Goal: Information Seeking & Learning: Learn about a topic

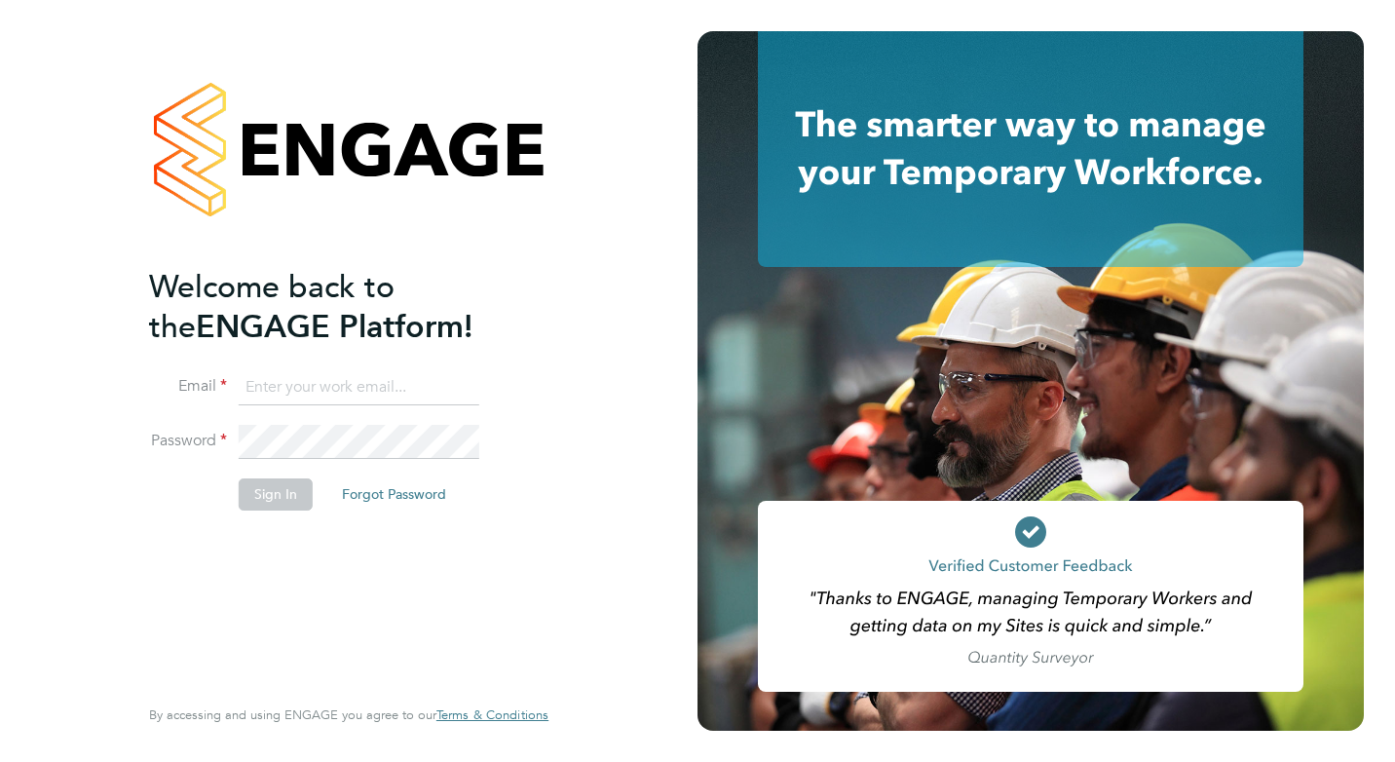
click at [358, 384] on input at bounding box center [359, 387] width 241 height 35
type input "[EMAIL_ADDRESS][DOMAIN_NAME]"
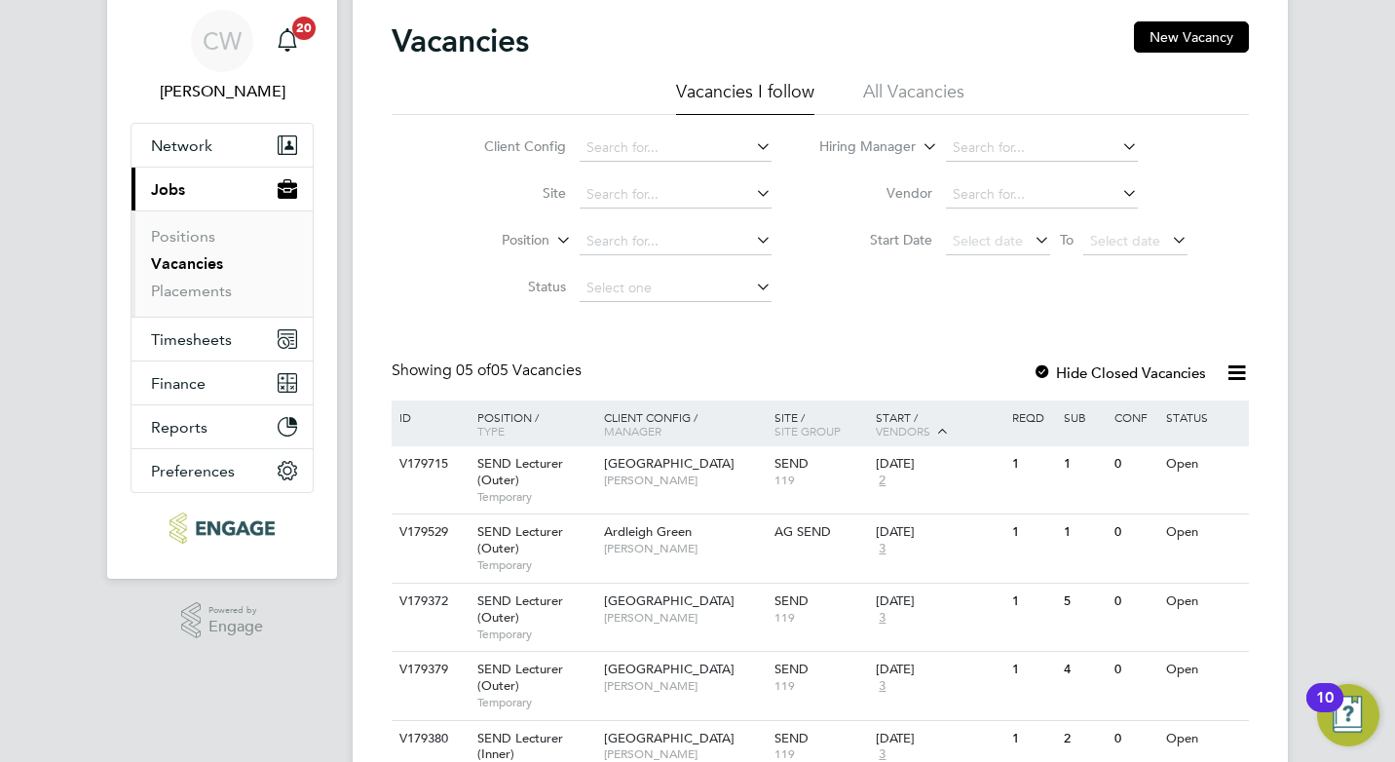
scroll to position [162, 0]
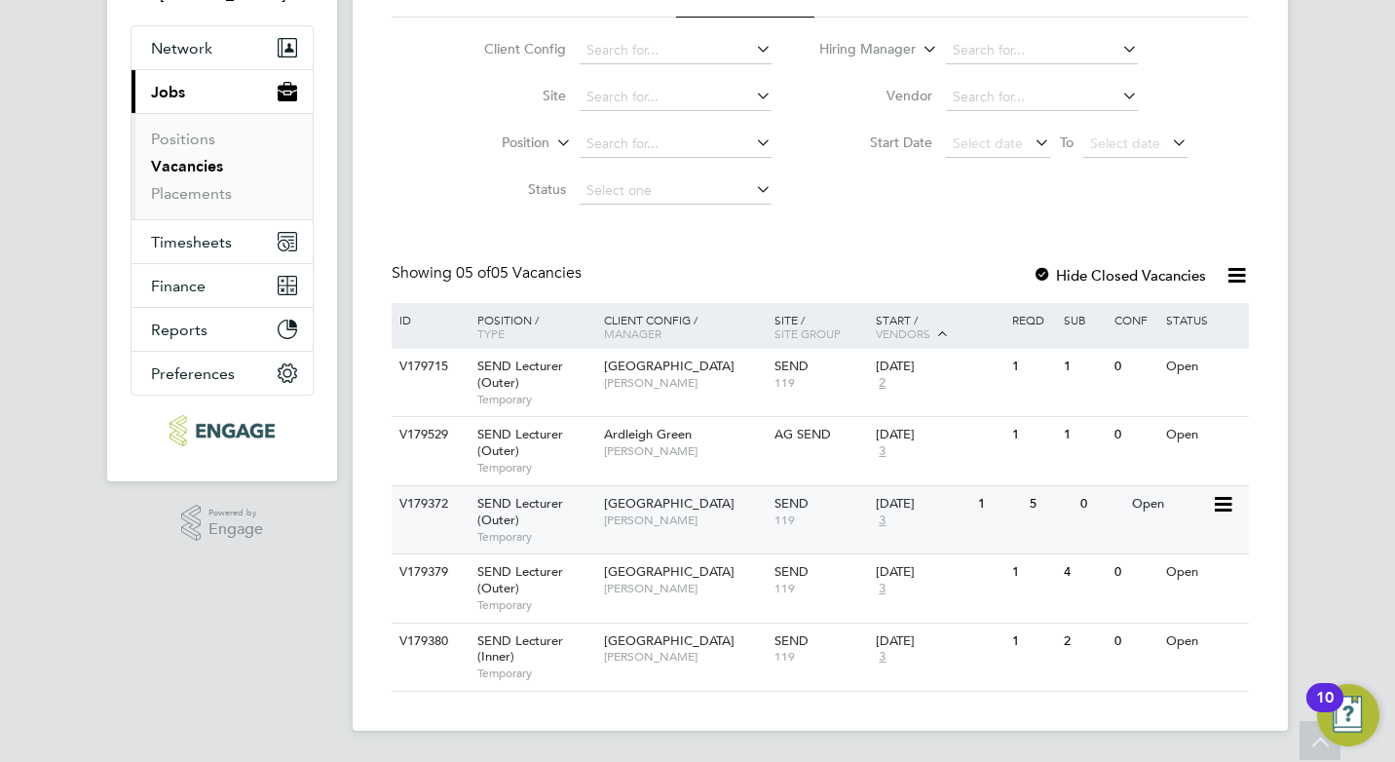
click at [698, 506] on span "Epping Forest Campus" at bounding box center [669, 503] width 130 height 17
click at [679, 371] on span "[GEOGRAPHIC_DATA]" at bounding box center [669, 365] width 130 height 17
click at [915, 447] on div "03 Sep 2025 3" at bounding box center [922, 443] width 102 height 53
click at [781, 571] on span "SEND" at bounding box center [791, 571] width 34 height 17
click at [657, 640] on span "Tower Hamlets Campus" at bounding box center [669, 640] width 130 height 17
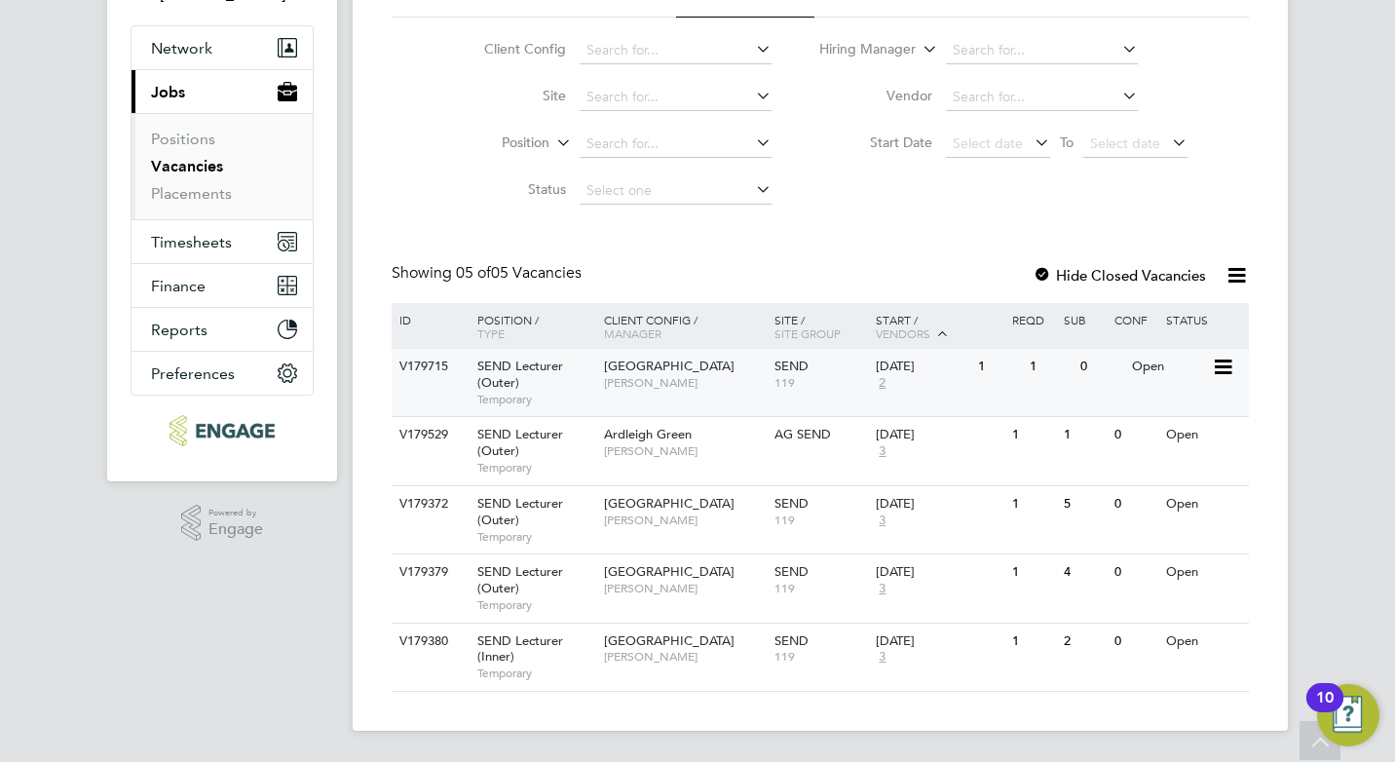
click at [701, 367] on span "[GEOGRAPHIC_DATA]" at bounding box center [669, 365] width 130 height 17
click at [686, 578] on span "Redbridge Campus" at bounding box center [669, 571] width 130 height 17
click at [681, 448] on span "[PERSON_NAME]" at bounding box center [684, 451] width 161 height 16
click at [680, 577] on span "Redbridge Campus" at bounding box center [669, 571] width 130 height 17
click at [657, 631] on div "Tower Hamlets Campus Clair Windsor" at bounding box center [684, 648] width 170 height 51
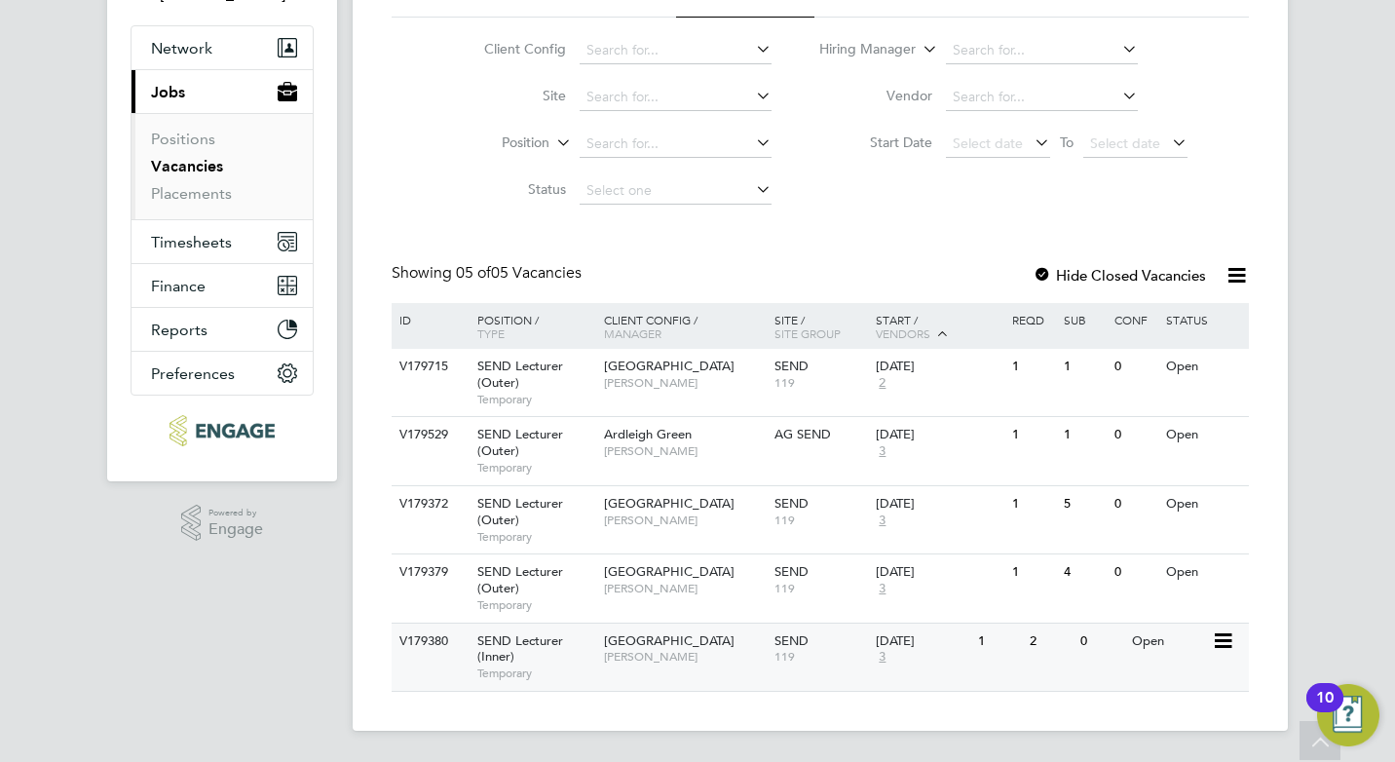
click at [653, 649] on span "[PERSON_NAME]" at bounding box center [684, 657] width 161 height 16
click at [660, 503] on span "Epping Forest Campus" at bounding box center [669, 503] width 130 height 17
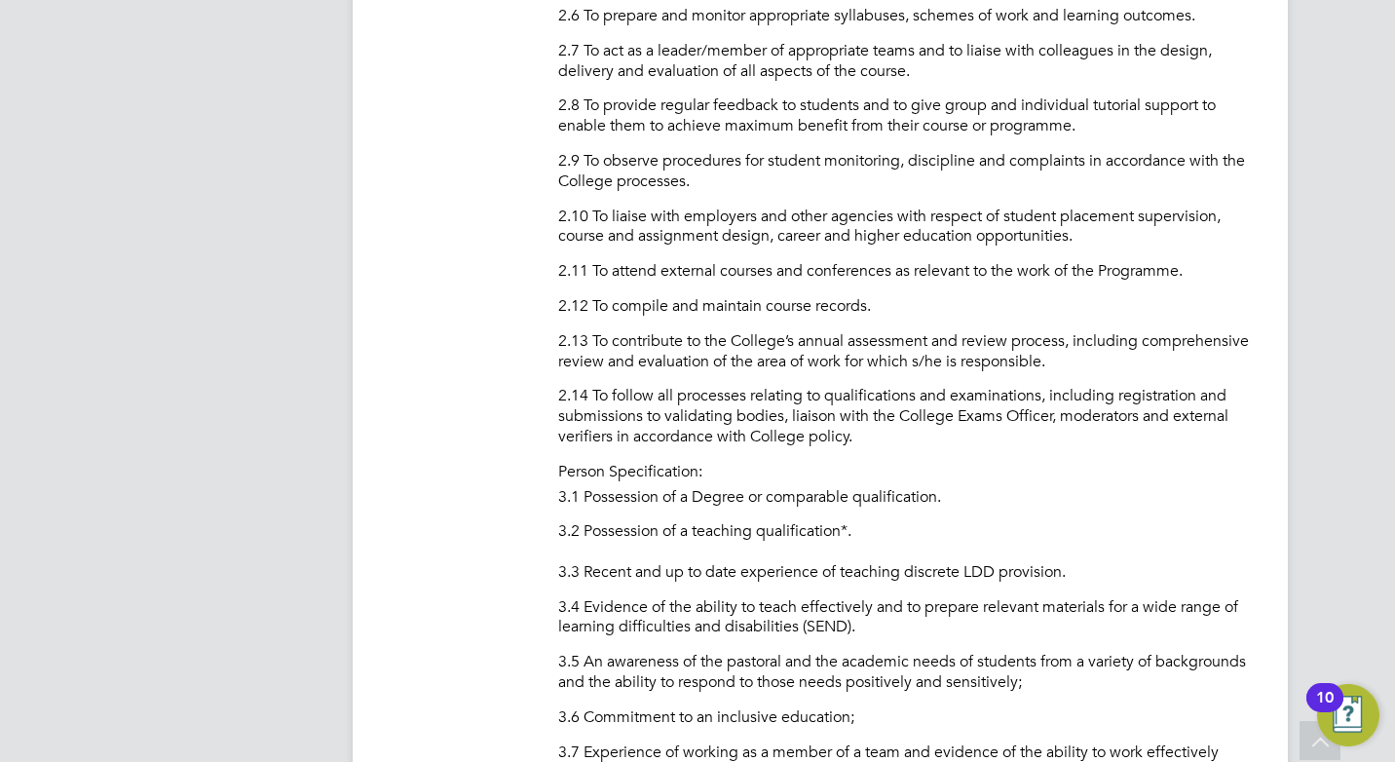
scroll to position [1753, 0]
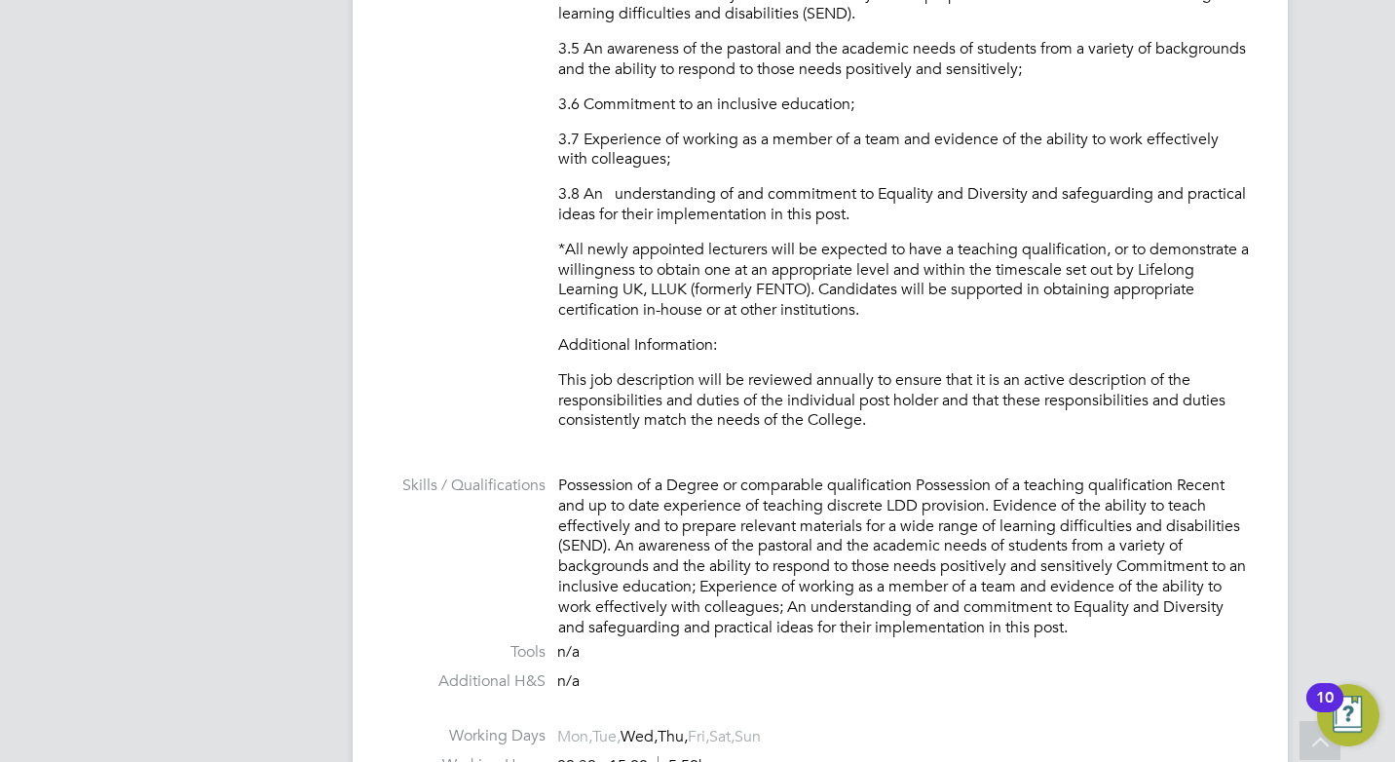
scroll to position [2337, 0]
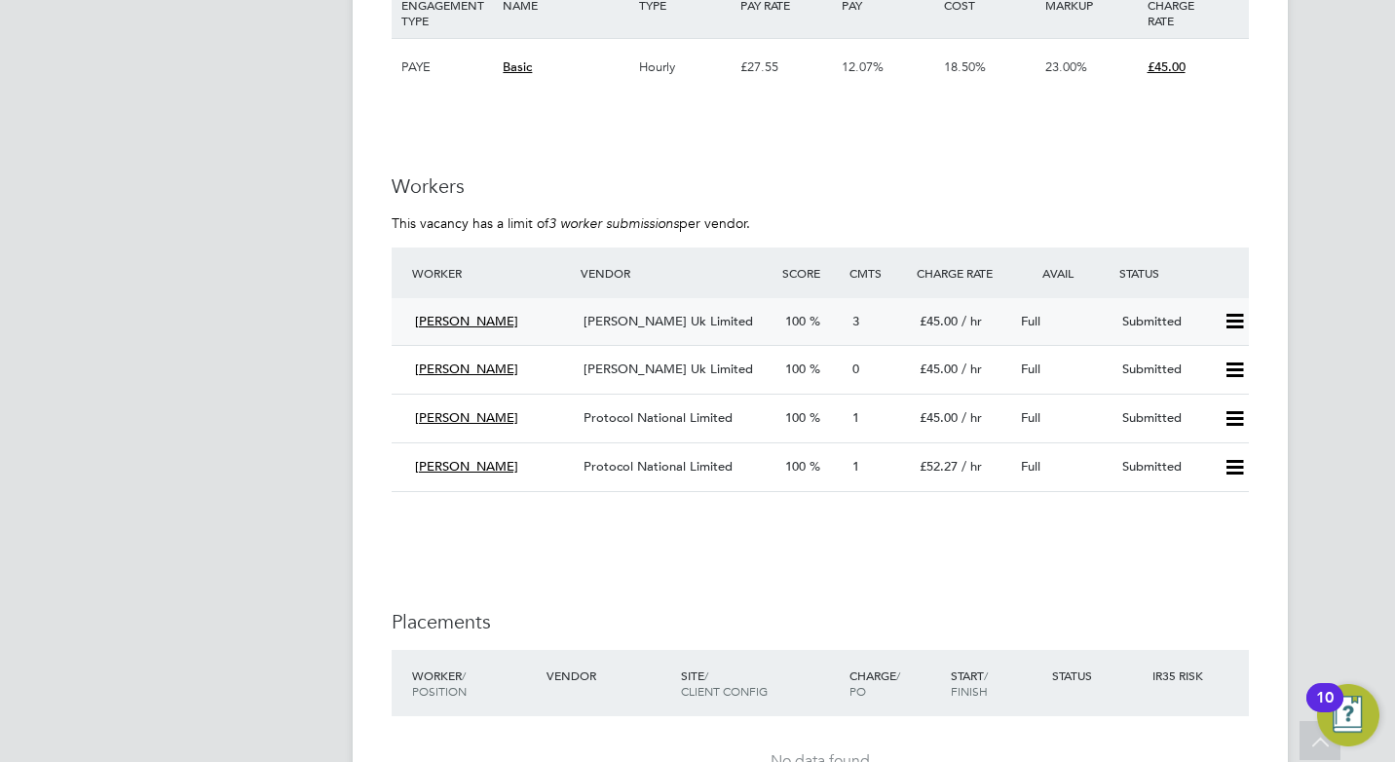
scroll to position [3408, 0]
click at [756, 318] on div "[PERSON_NAME] Uk Limited" at bounding box center [677, 320] width 202 height 32
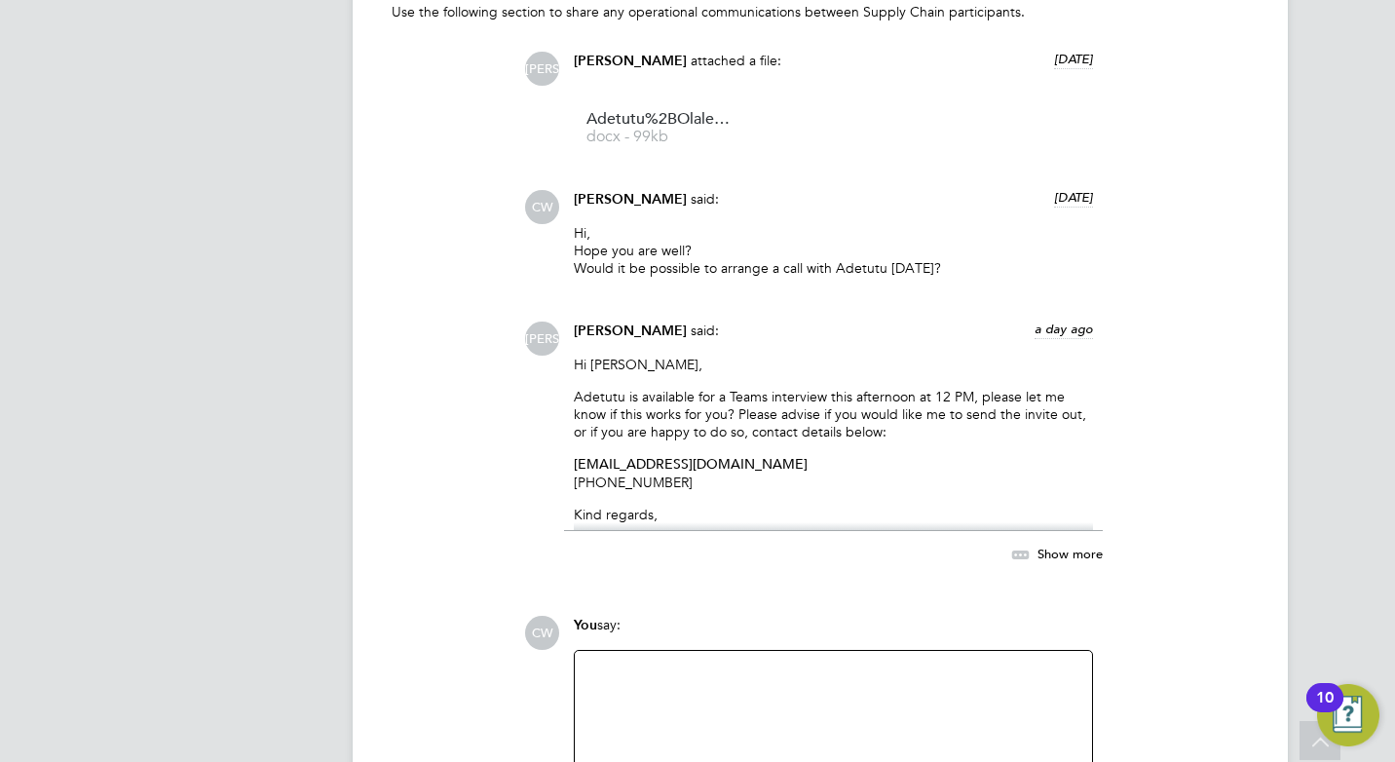
scroll to position [2045, 0]
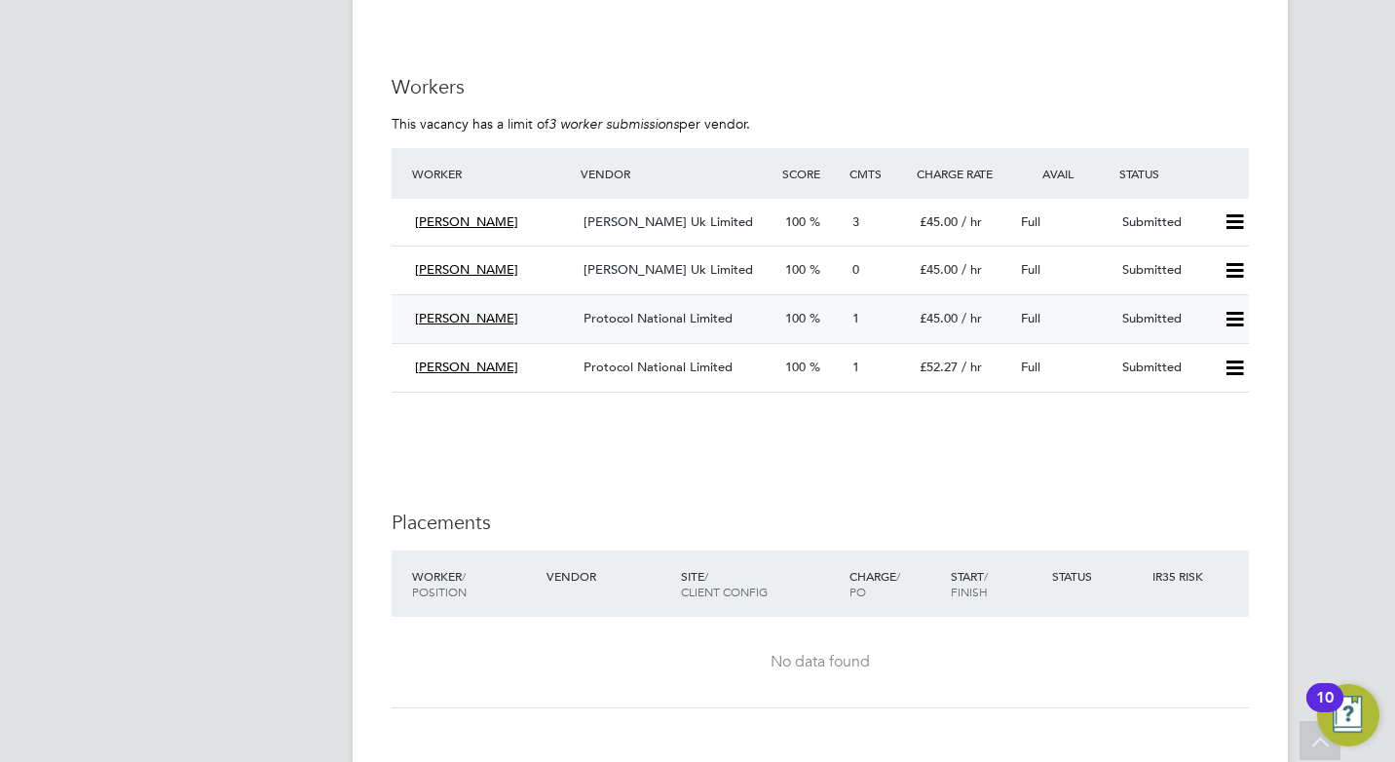
click at [689, 317] on span "Protocol National Limited" at bounding box center [657, 318] width 149 height 17
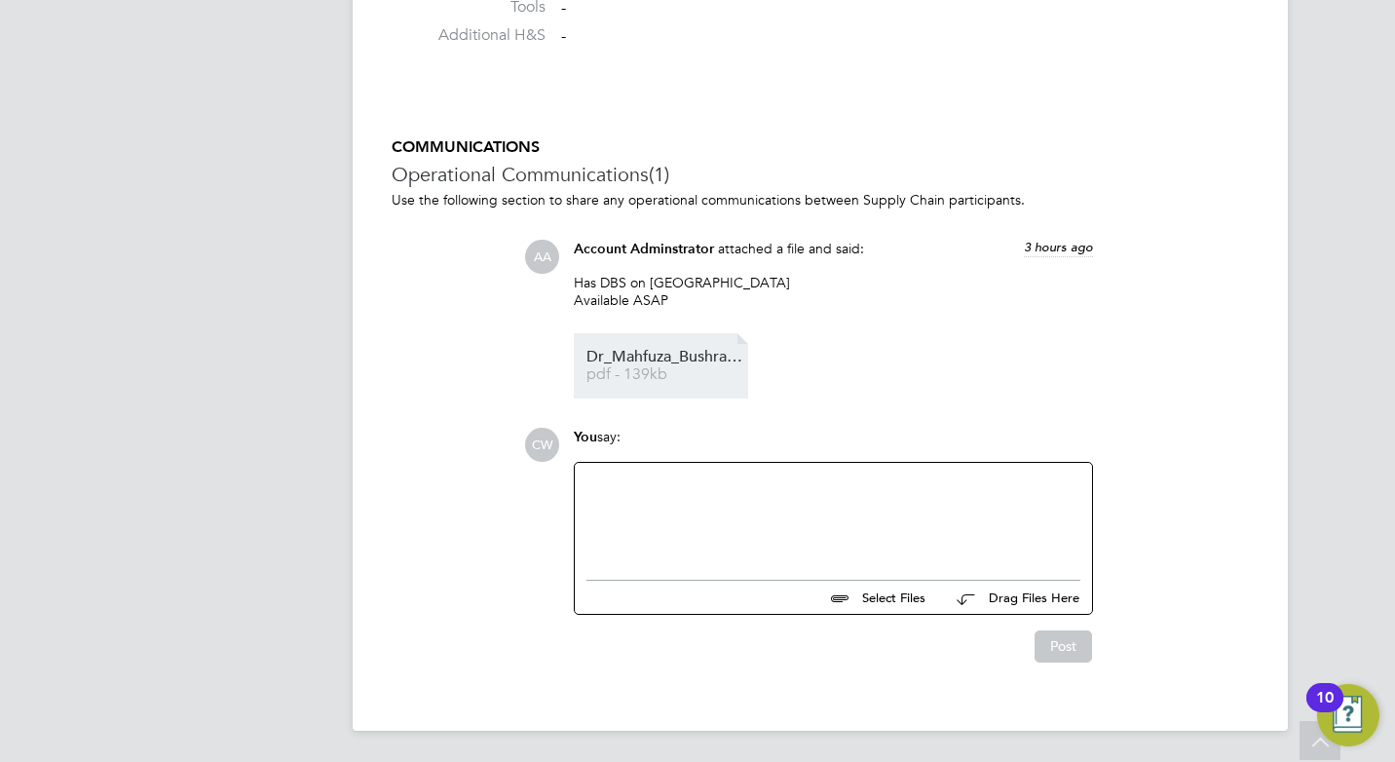
click at [726, 362] on span "Dr_Mahfuza_Bushra_CV" at bounding box center [664, 357] width 156 height 15
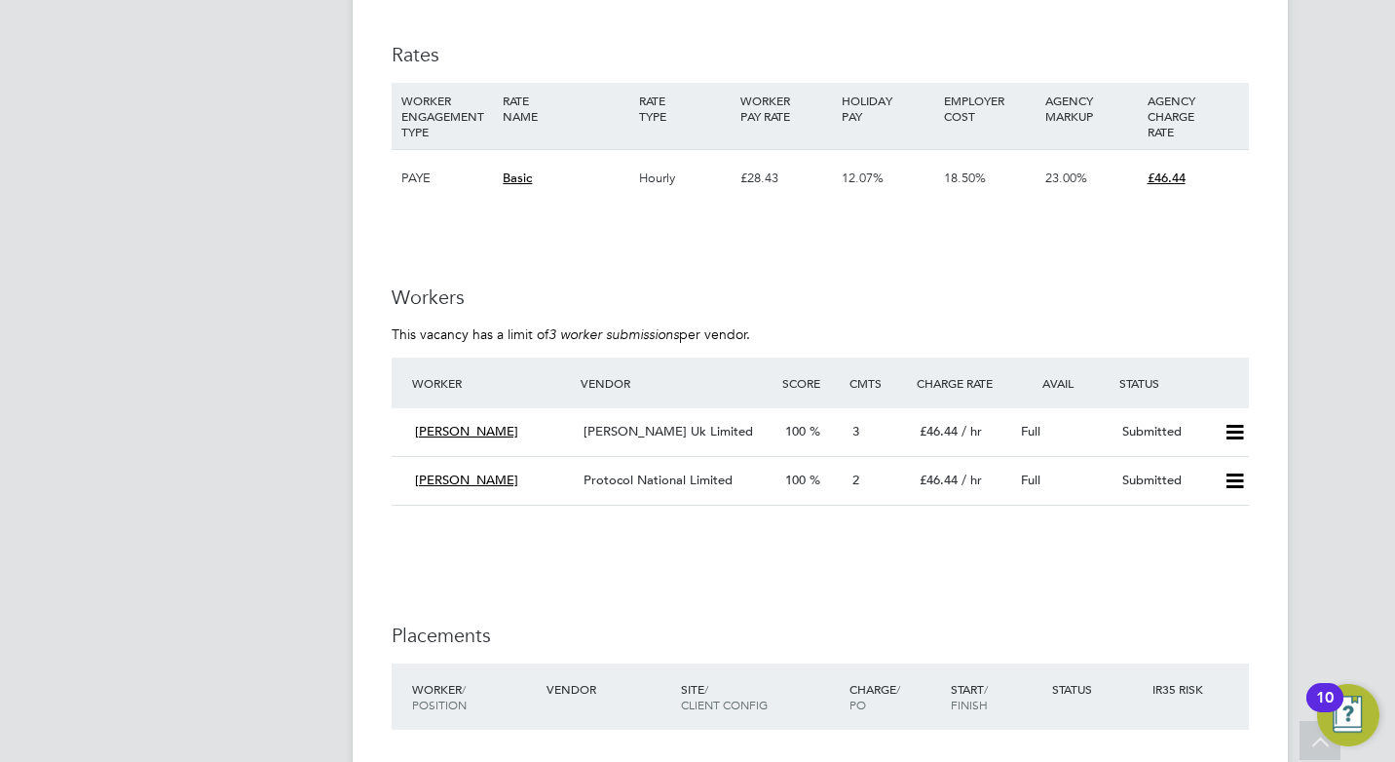
scroll to position [3116, 0]
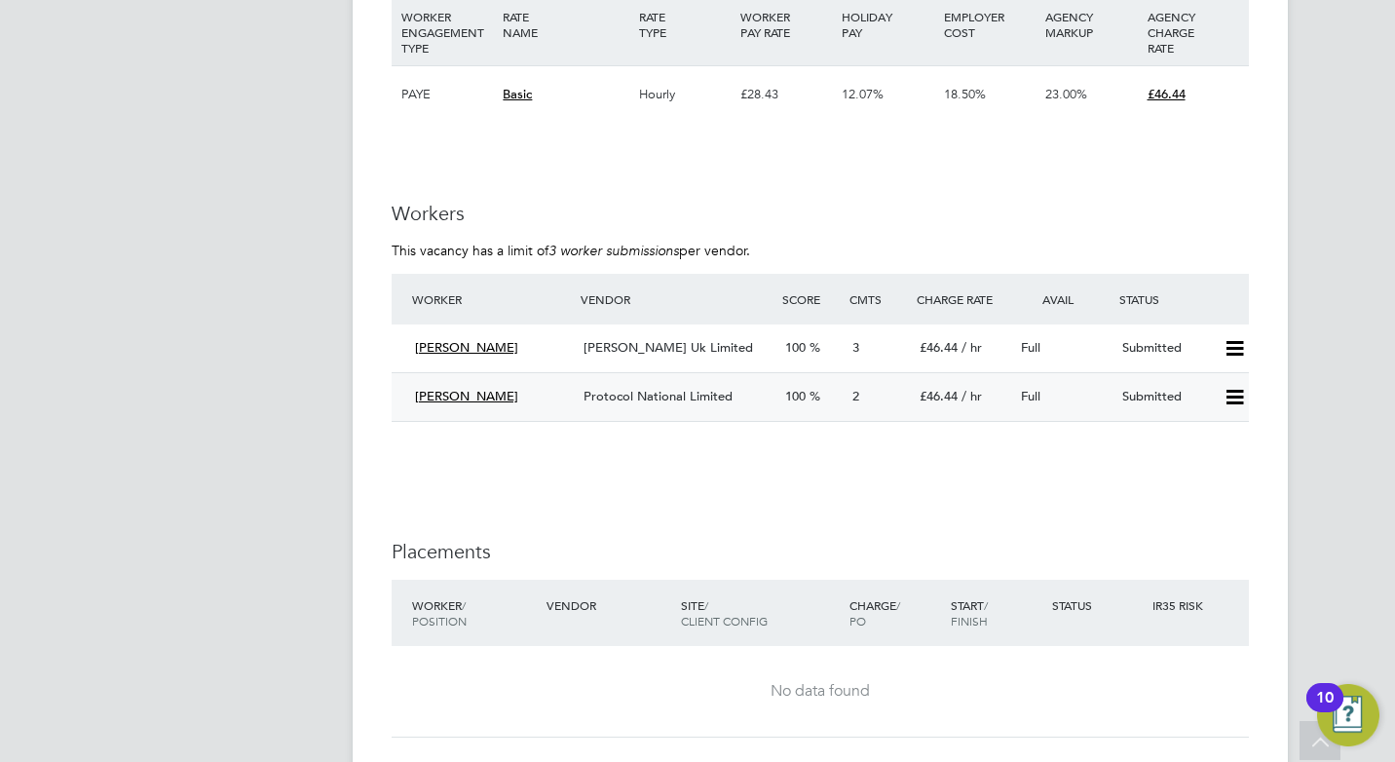
click at [684, 400] on span "Protocol National Limited" at bounding box center [657, 396] width 149 height 17
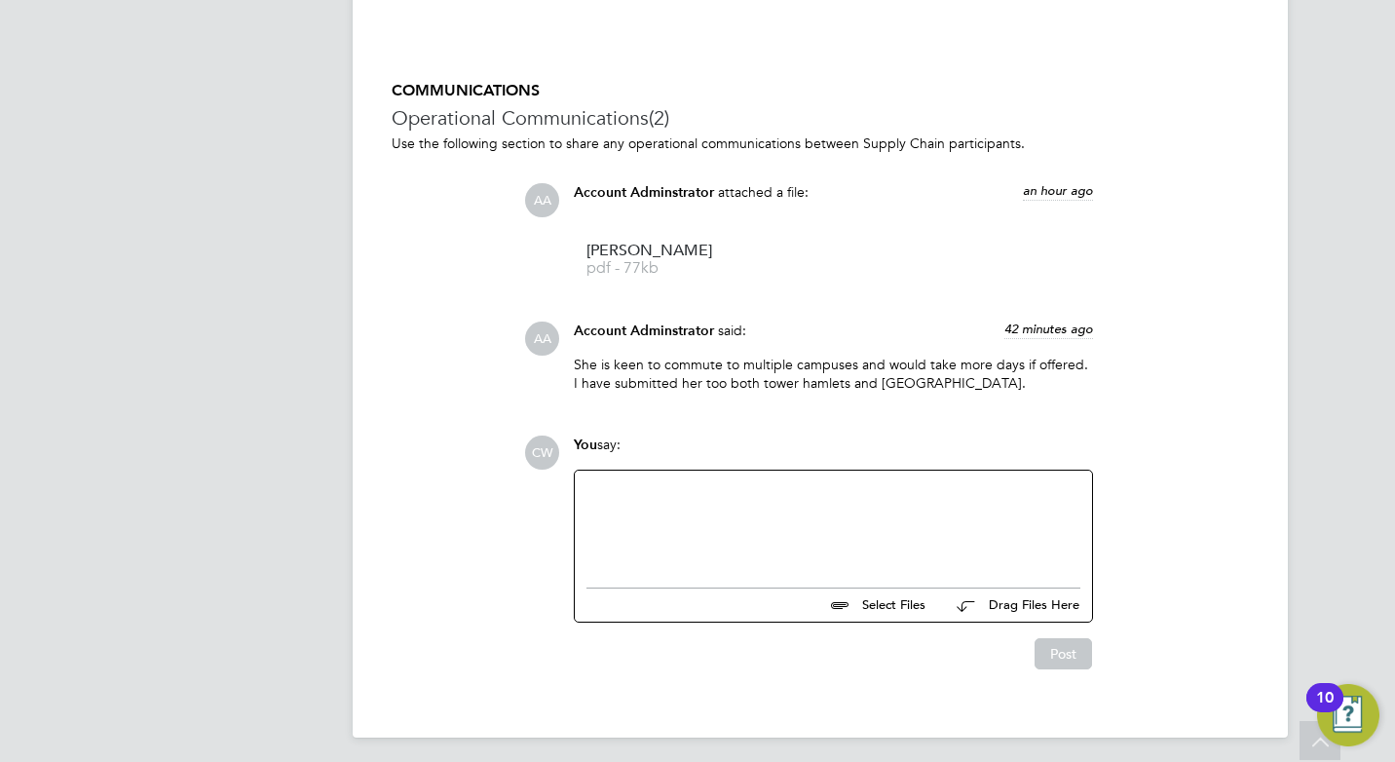
scroll to position [1850, 0]
click at [680, 263] on span "pdf - 77kb" at bounding box center [664, 267] width 156 height 15
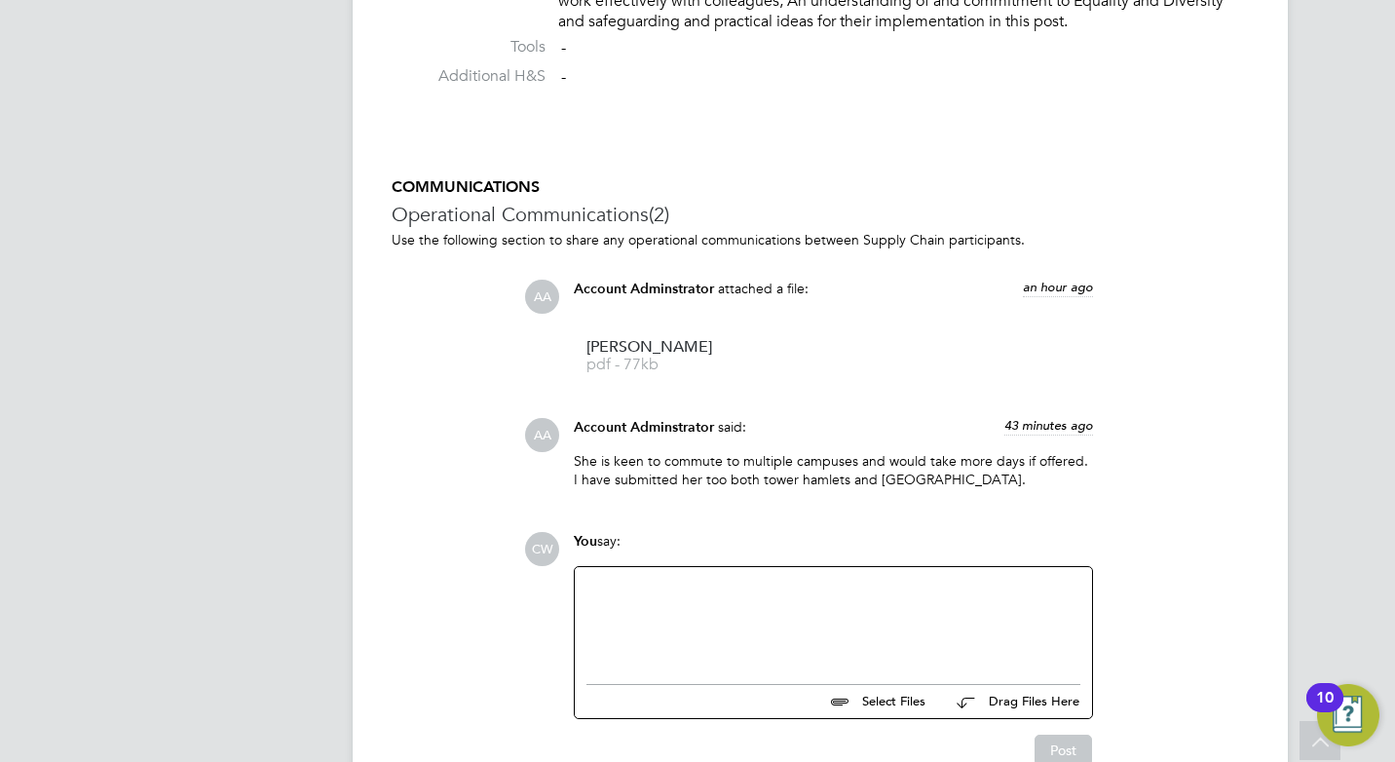
scroll to position [1656, 0]
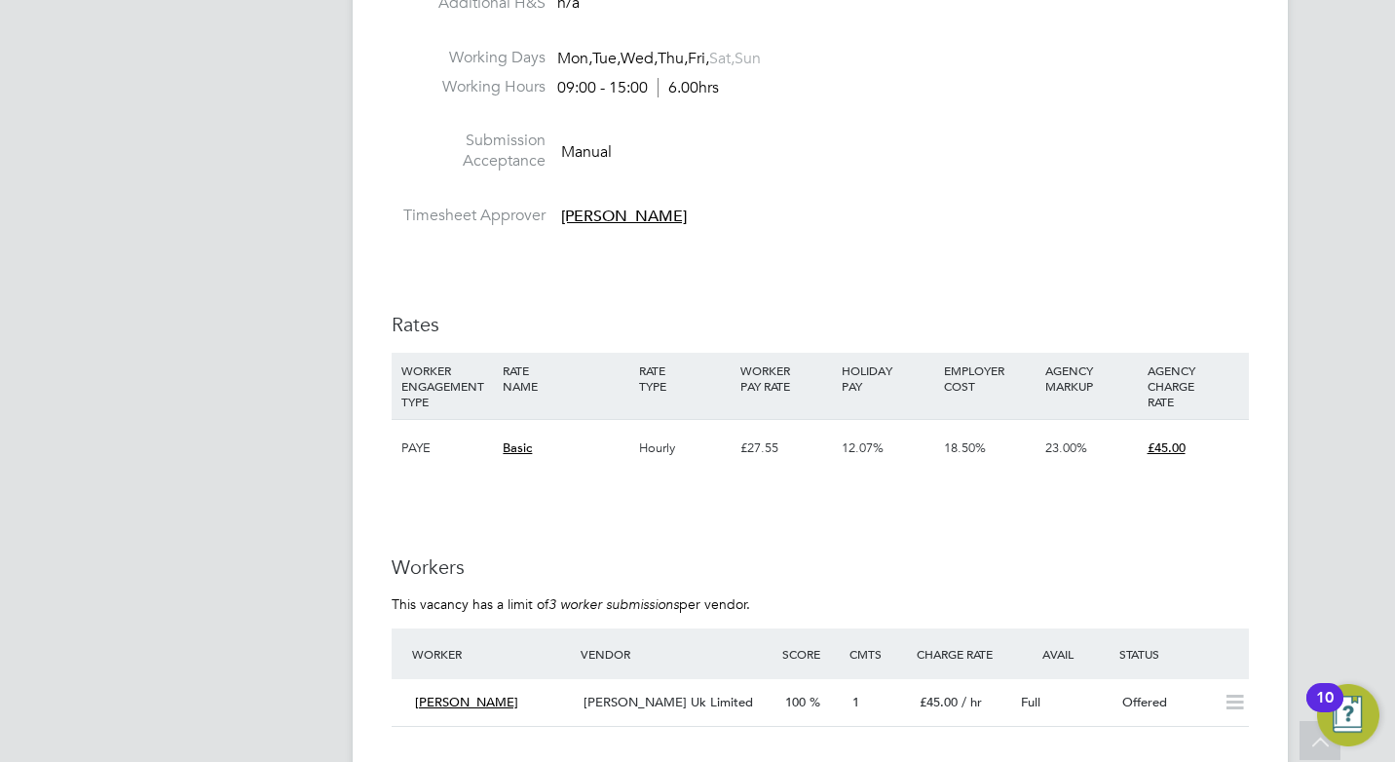
scroll to position [3019, 0]
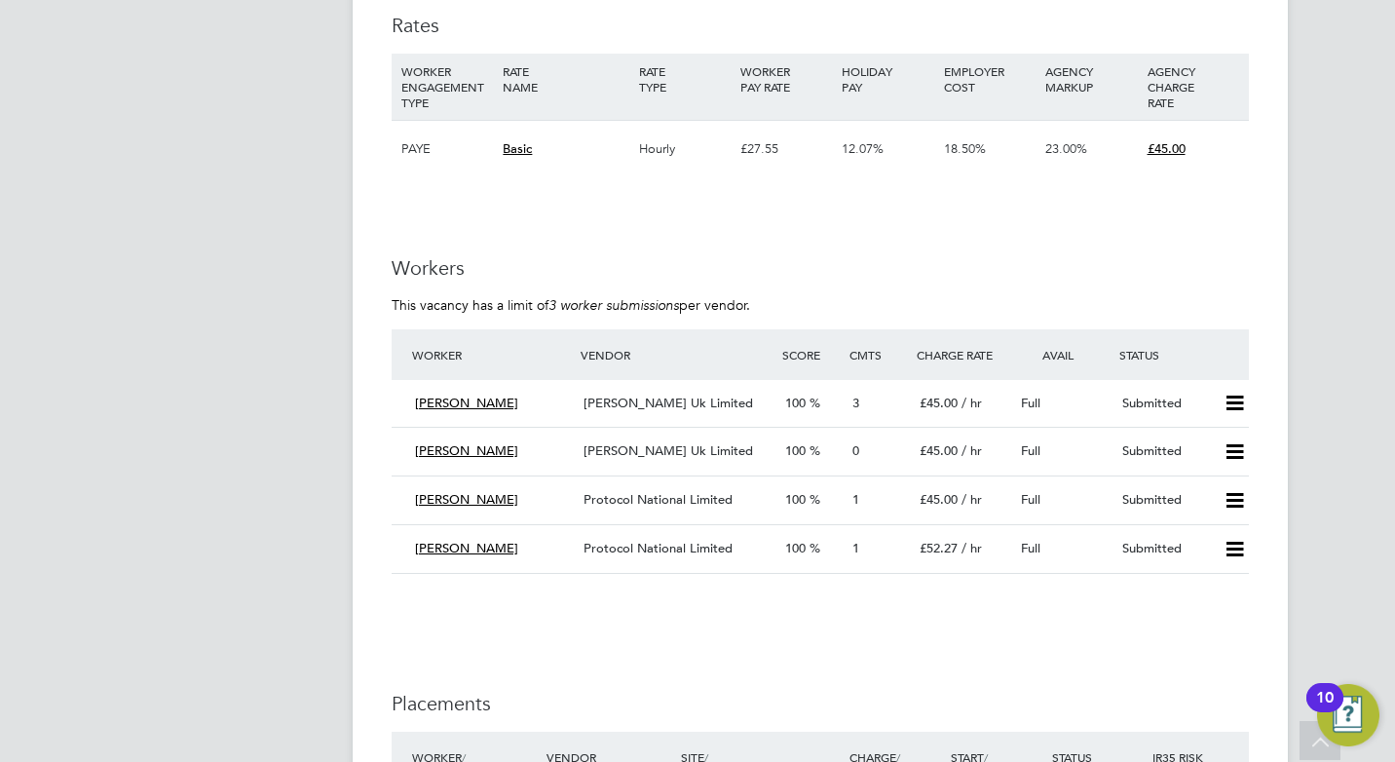
scroll to position [3408, 0]
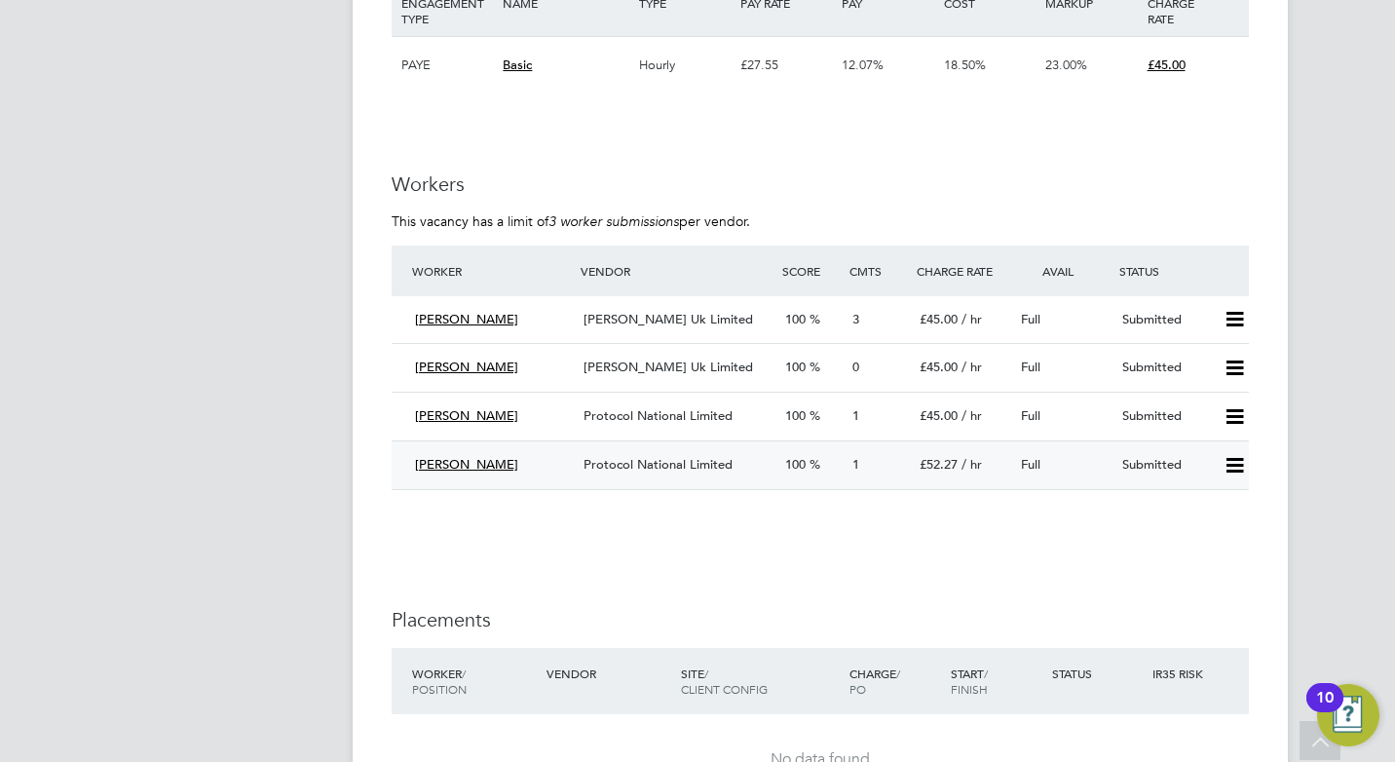
click at [670, 463] on span "Protocol National Limited" at bounding box center [657, 464] width 149 height 17
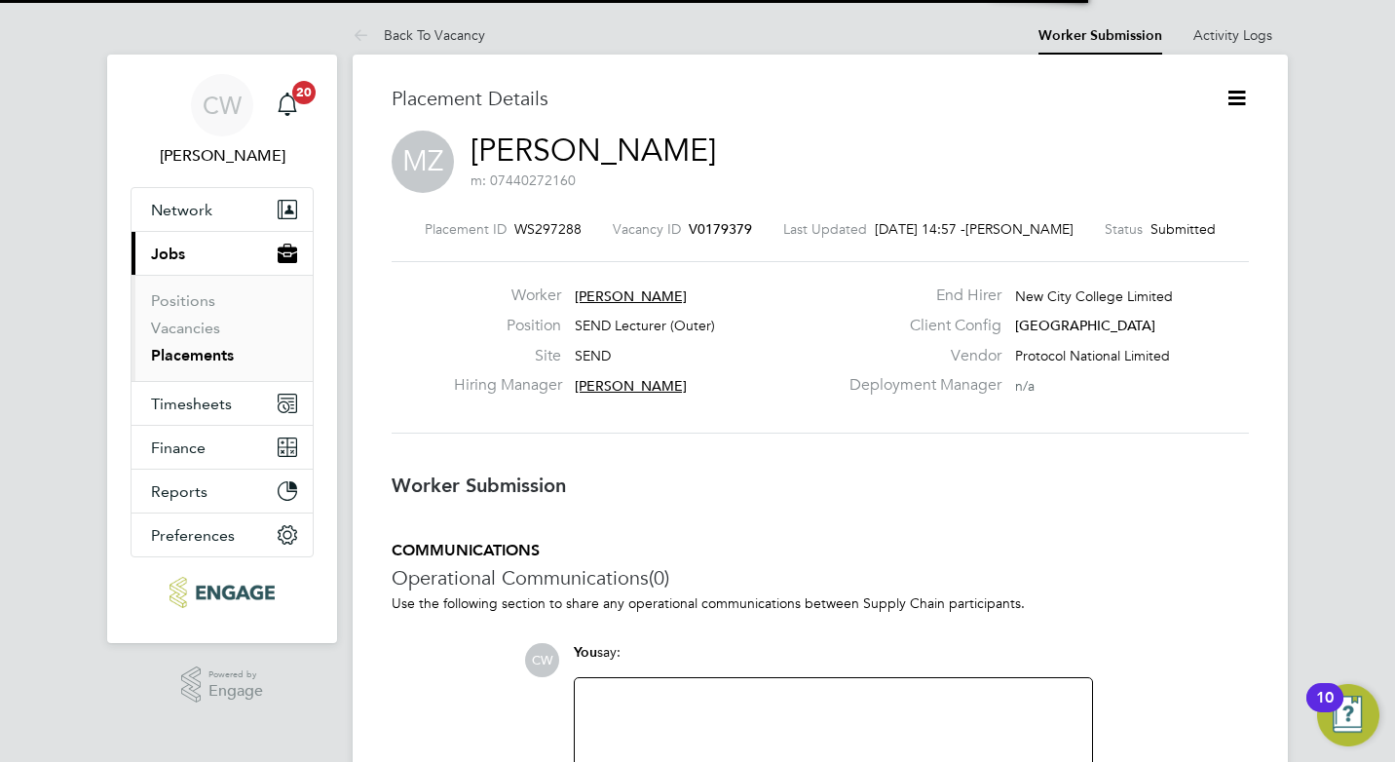
scroll to position [10, 10]
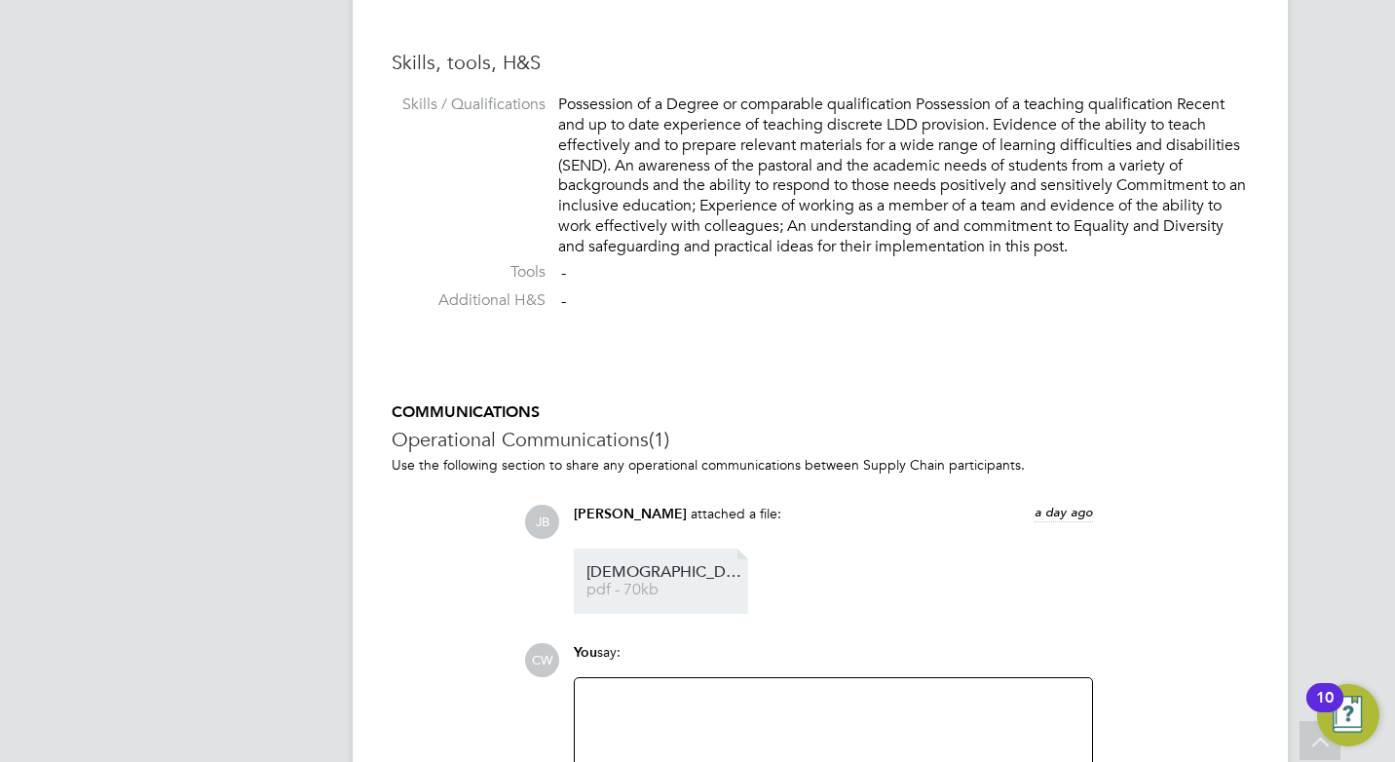
click at [715, 571] on span "[DEMOGRAPHIC_DATA]%2BAli-Zafar" at bounding box center [664, 572] width 156 height 15
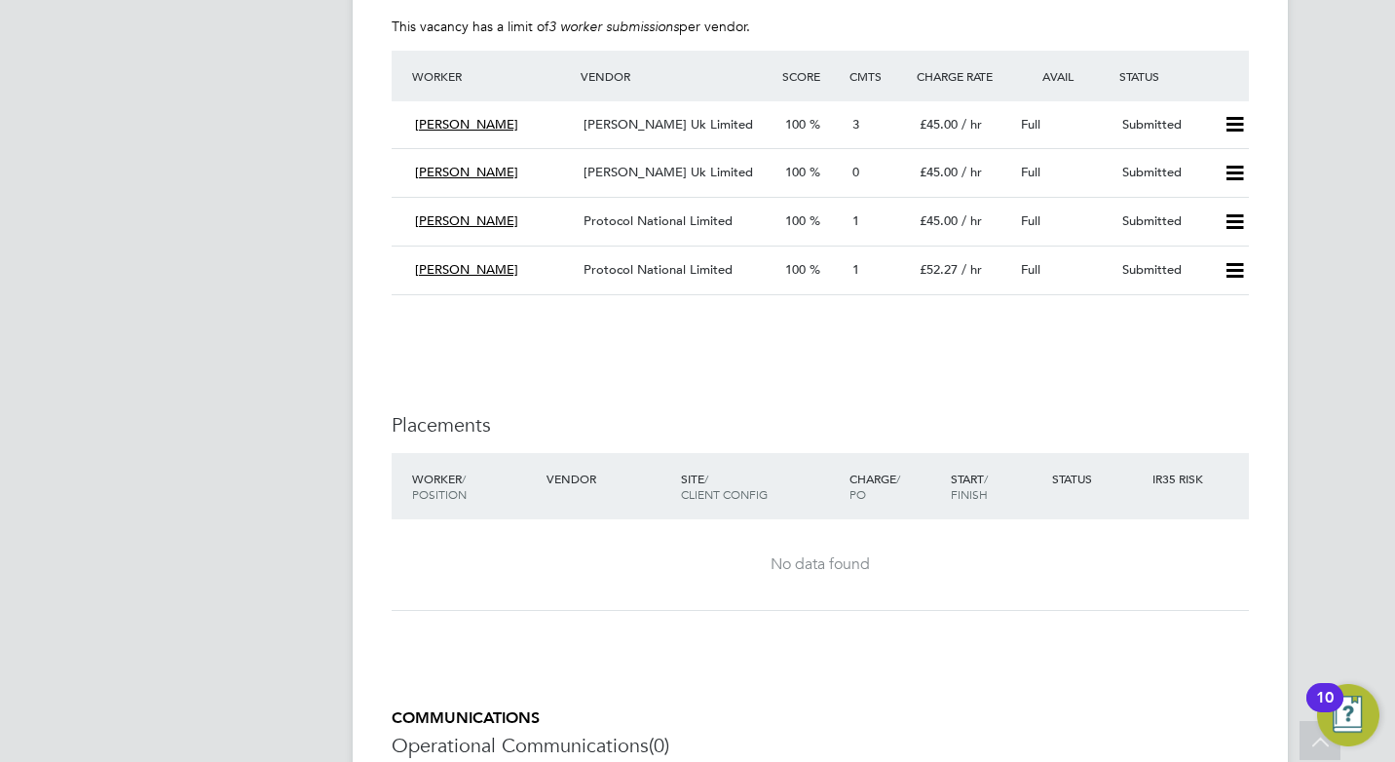
scroll to position [3506, 0]
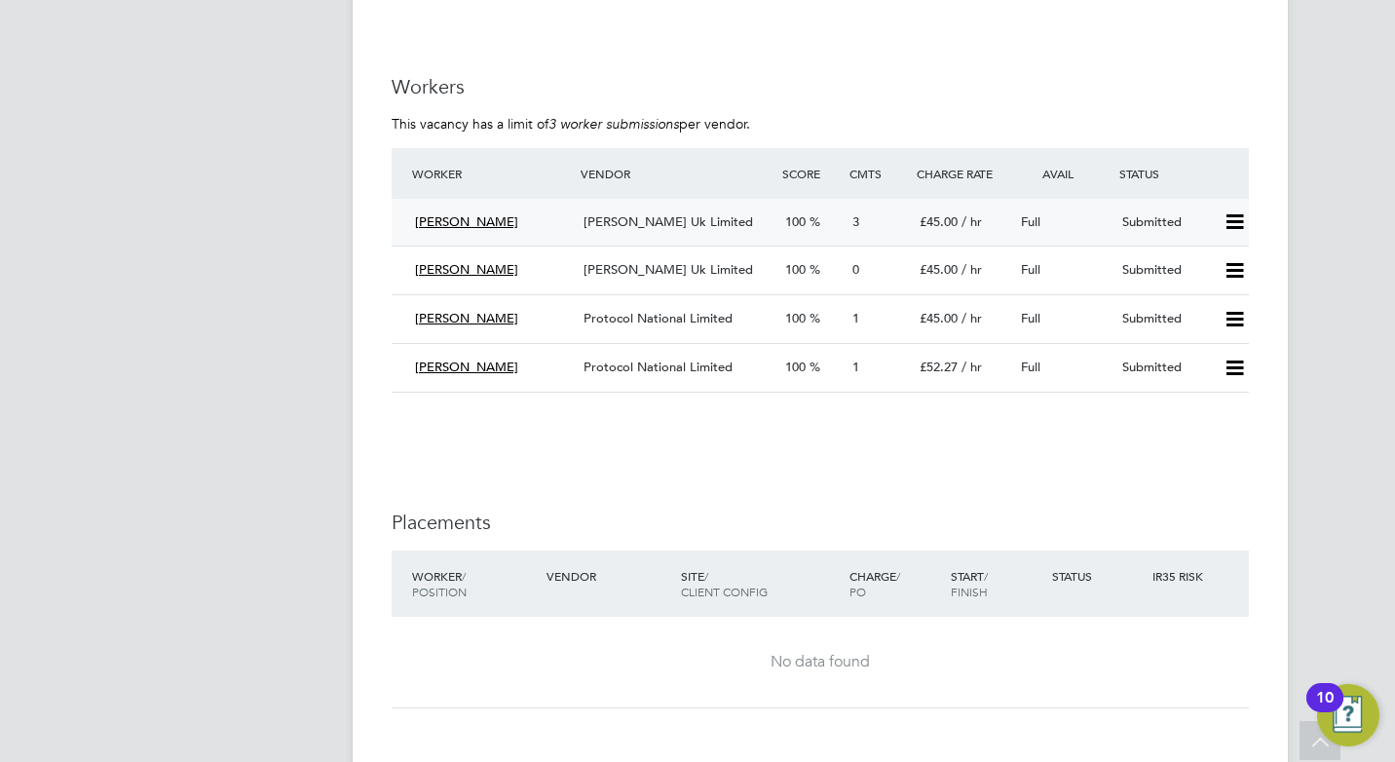
click at [472, 217] on span "[PERSON_NAME]" at bounding box center [466, 221] width 103 height 17
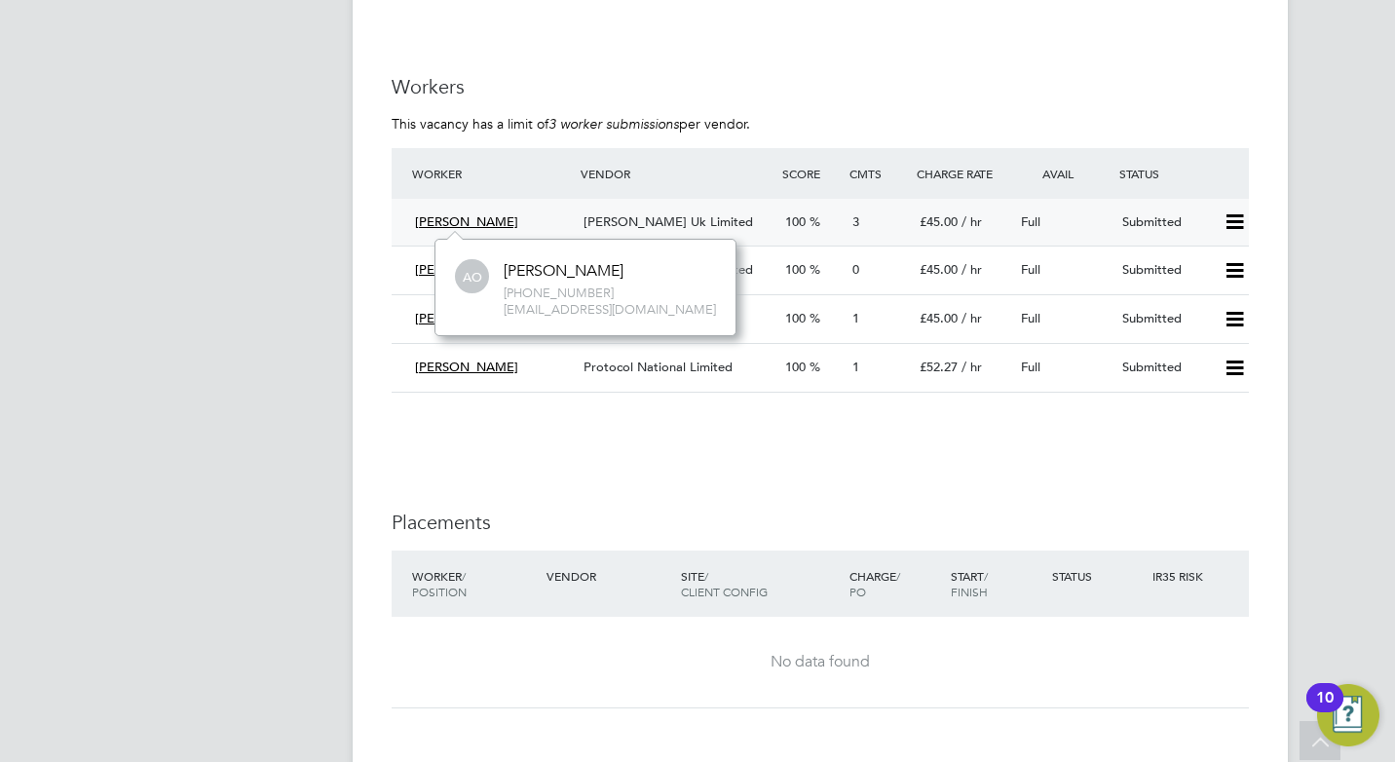
click at [472, 218] on span "Adetutu Olalemi" at bounding box center [466, 221] width 103 height 17
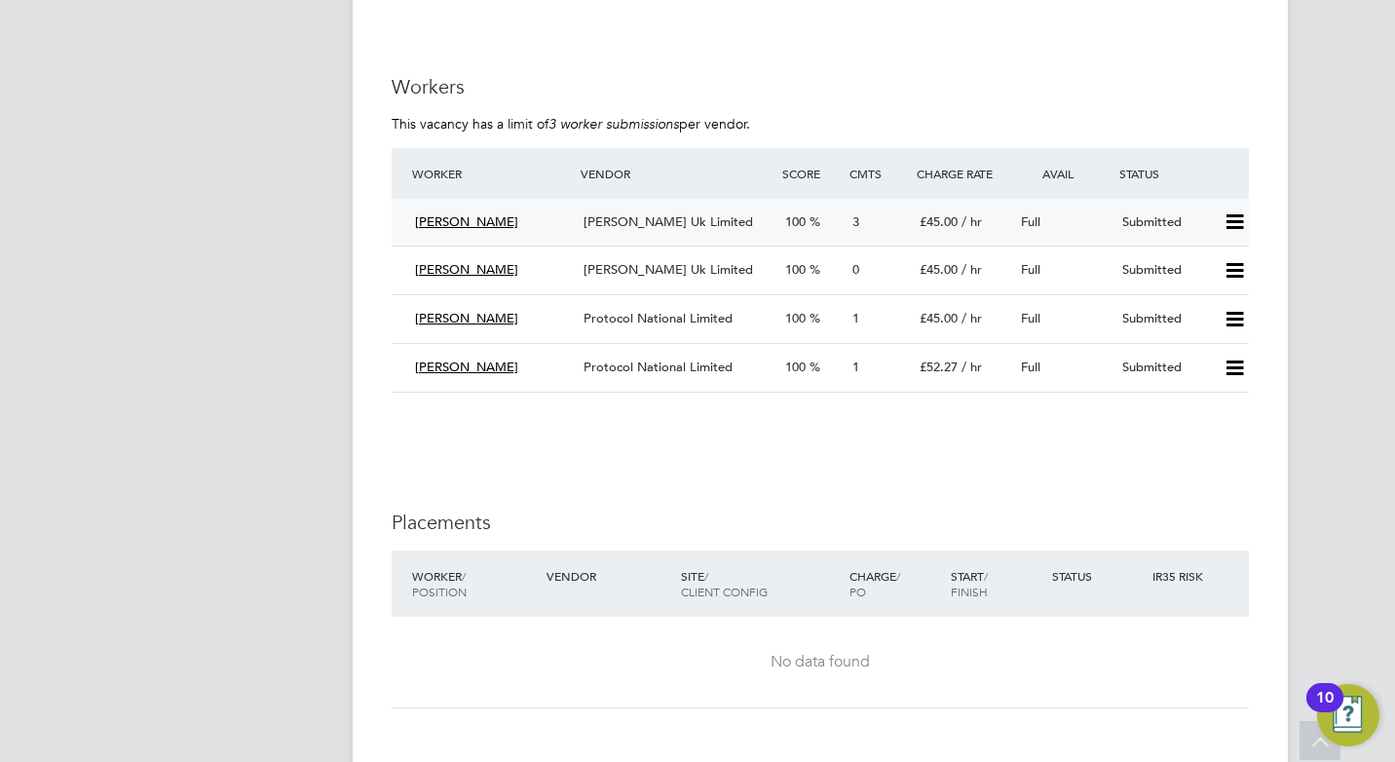
click at [630, 222] on span "[PERSON_NAME] Uk Limited" at bounding box center [667, 221] width 169 height 17
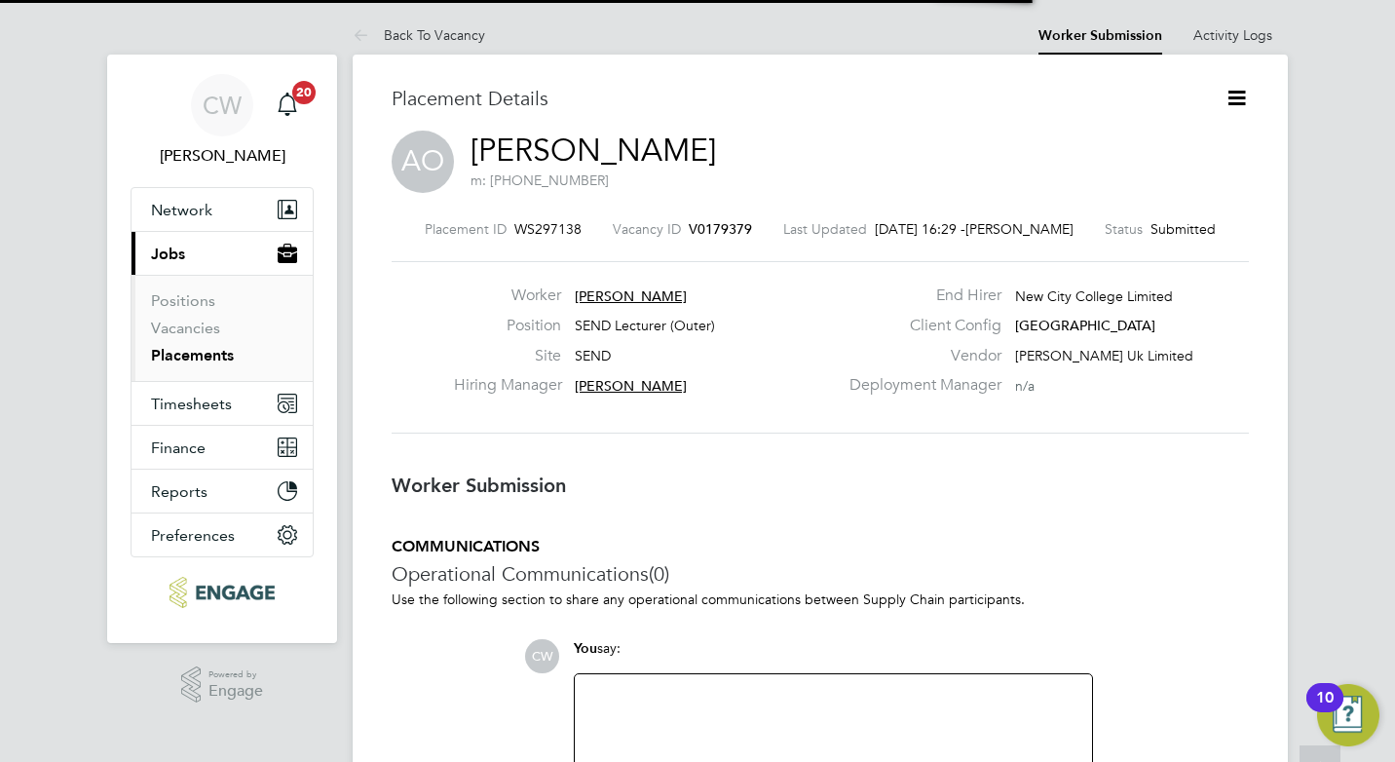
scroll to position [10, 10]
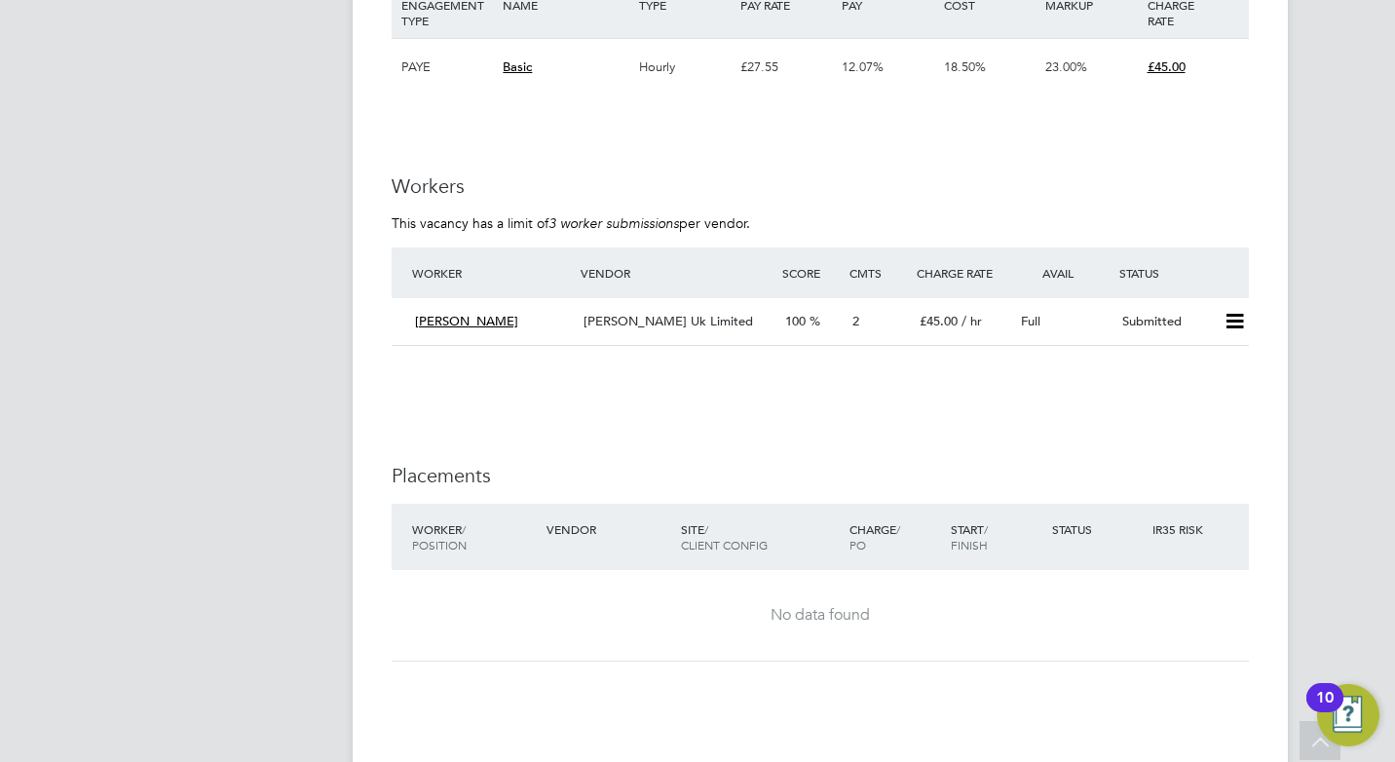
scroll to position [3408, 0]
click at [708, 321] on span "[PERSON_NAME] Uk Limited" at bounding box center [667, 319] width 169 height 17
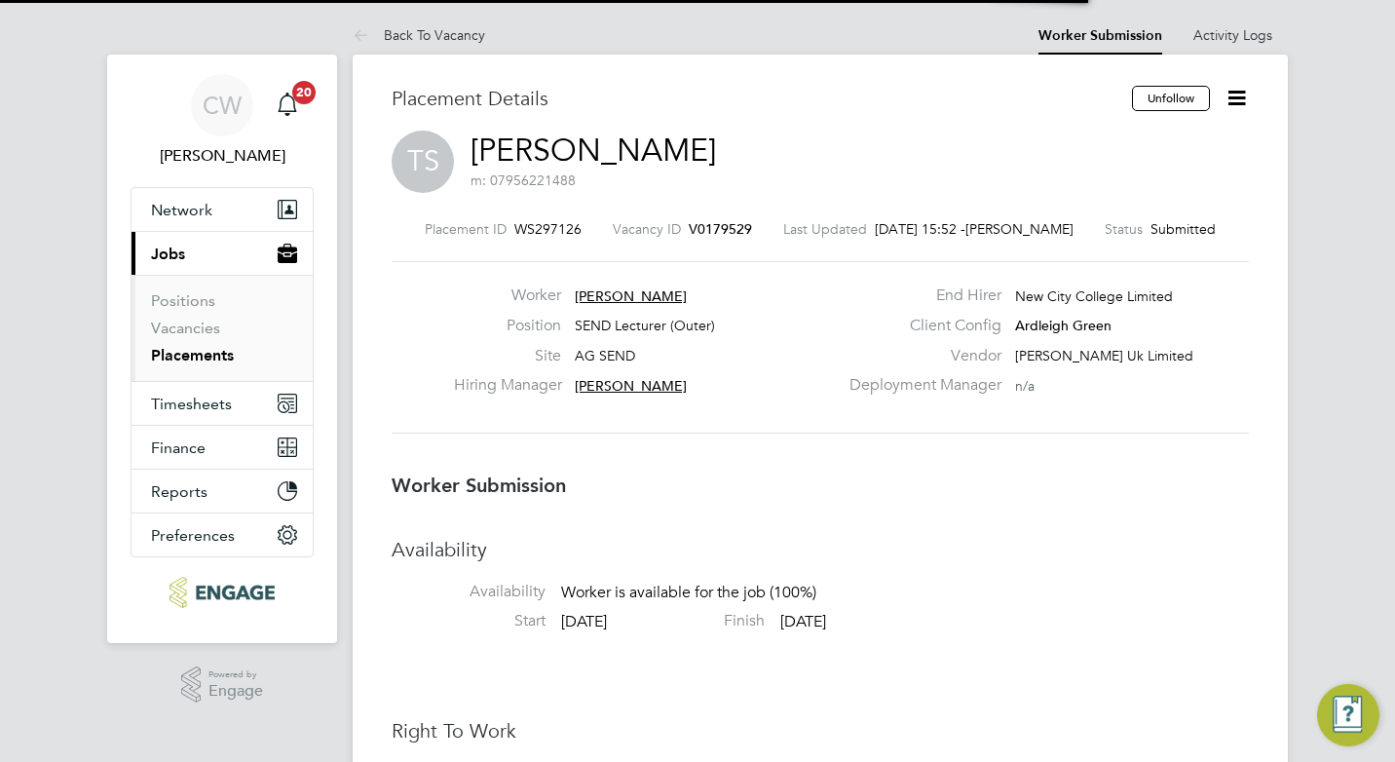
scroll to position [10, 10]
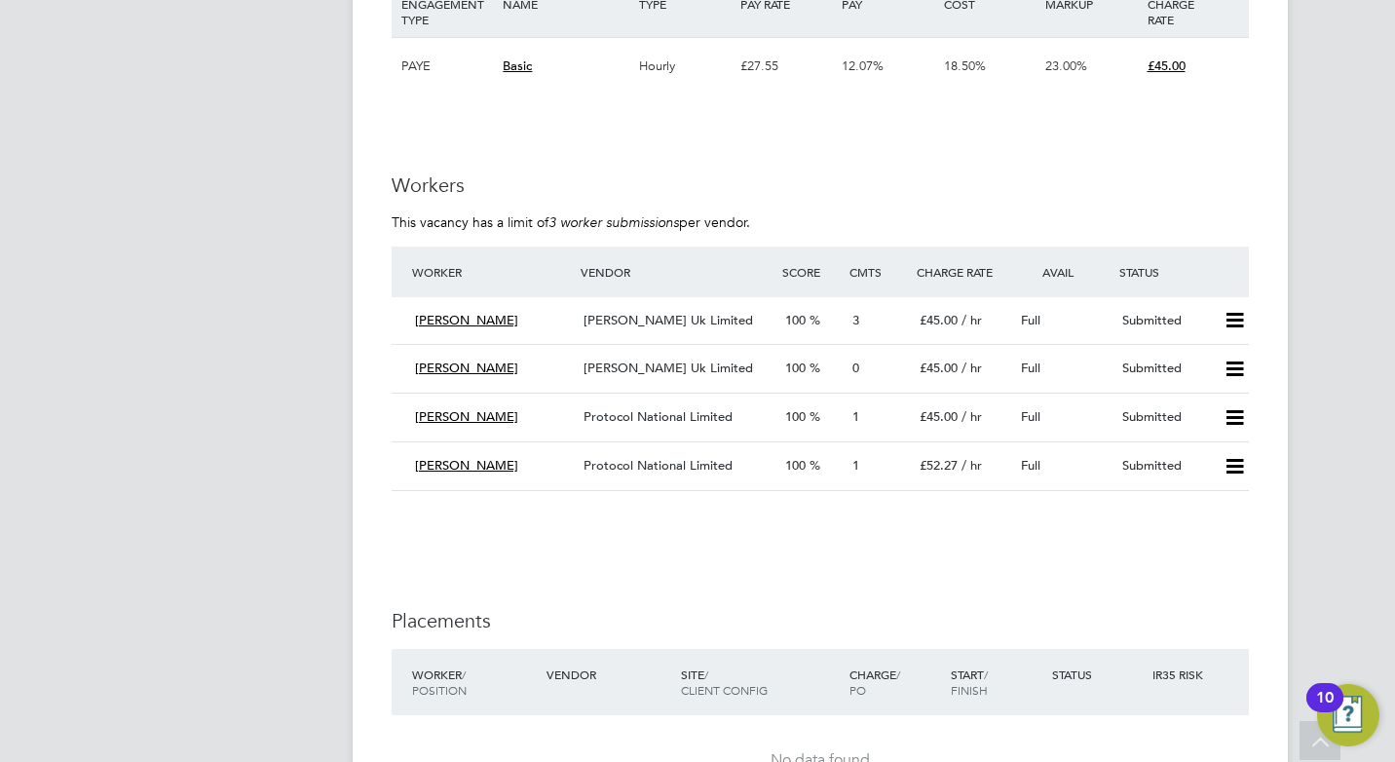
scroll to position [3408, 0]
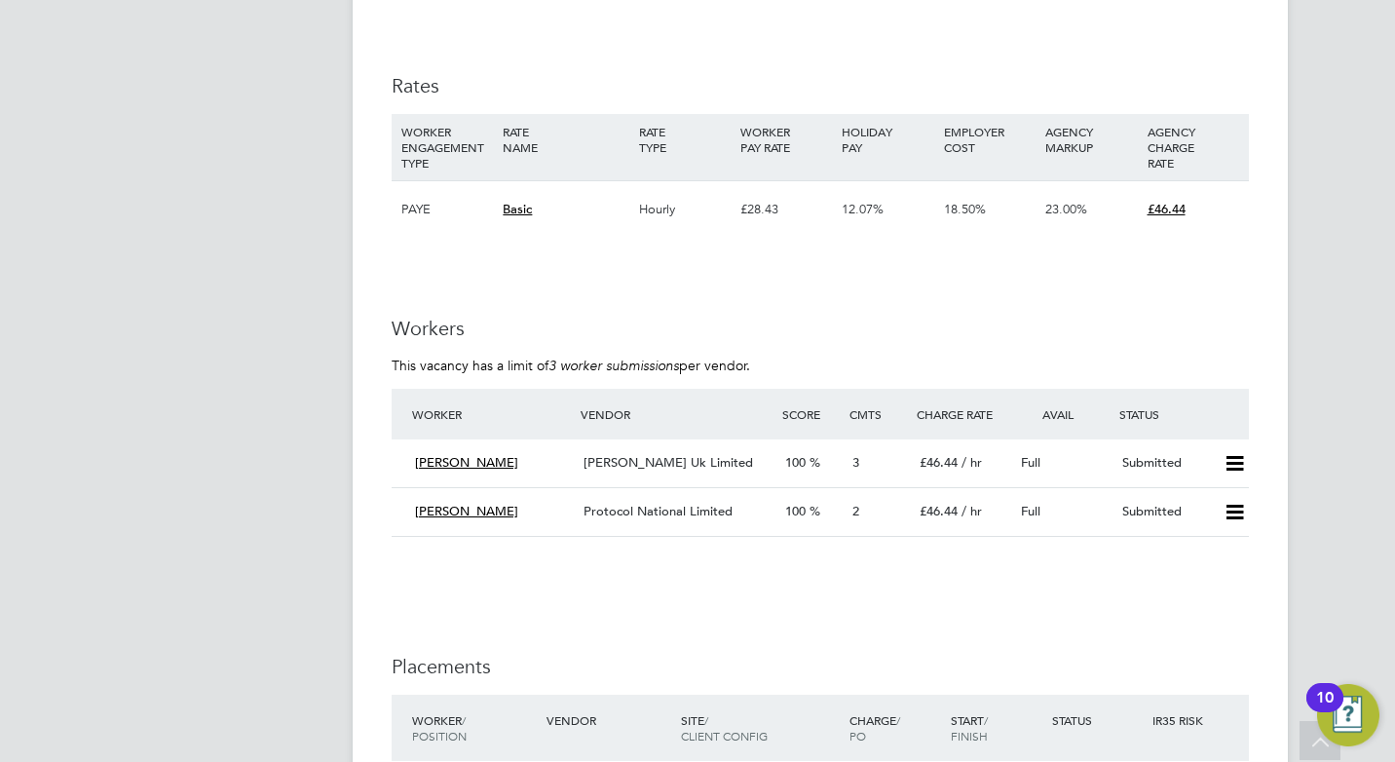
scroll to position [3019, 0]
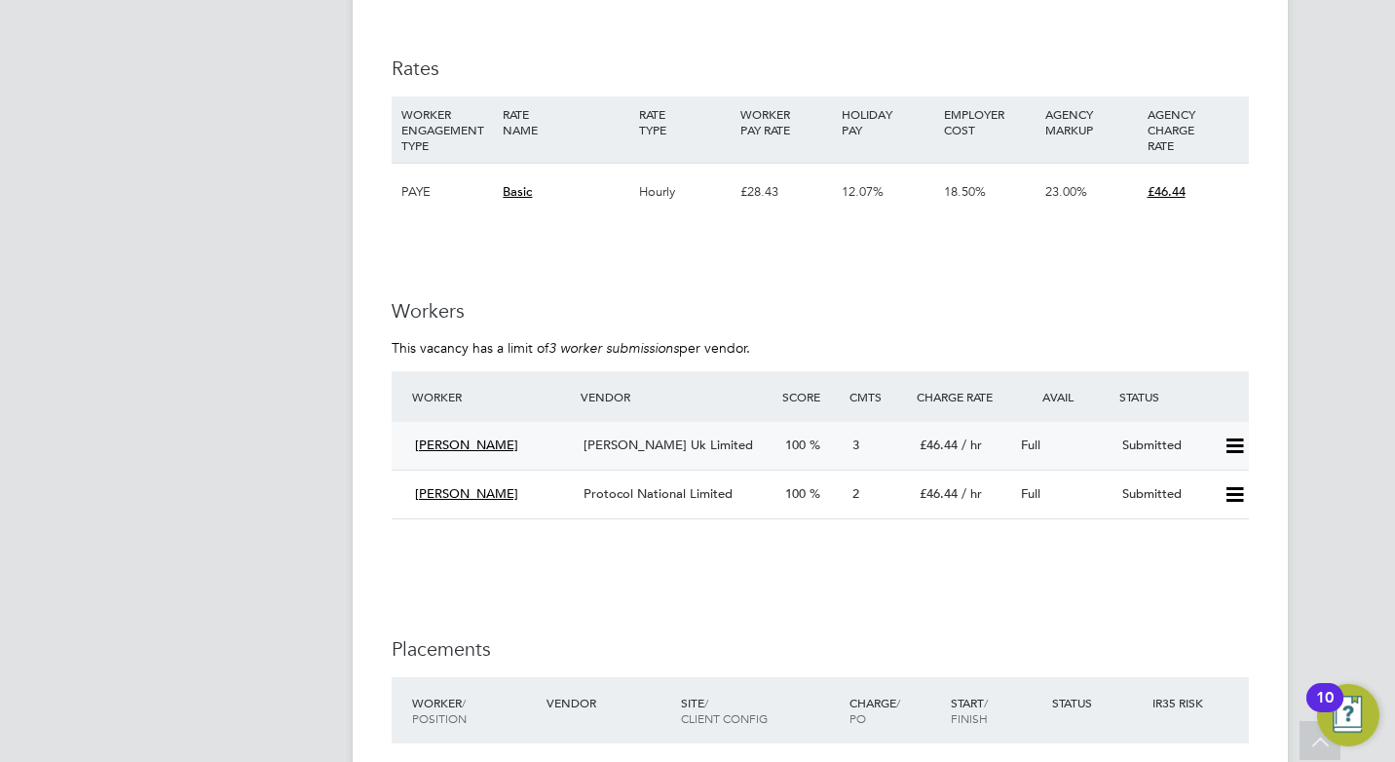
click at [679, 439] on span "[PERSON_NAME] Uk Limited" at bounding box center [667, 444] width 169 height 17
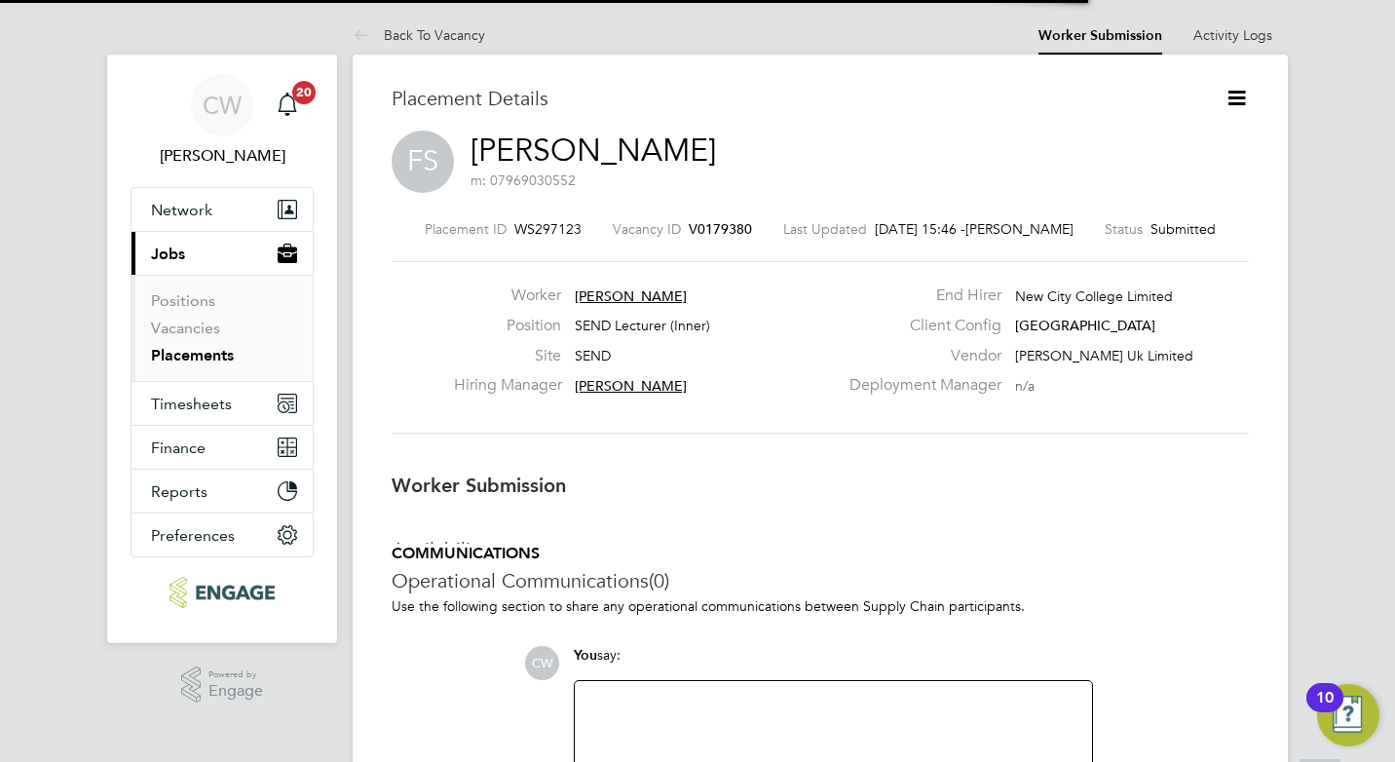
scroll to position [10, 10]
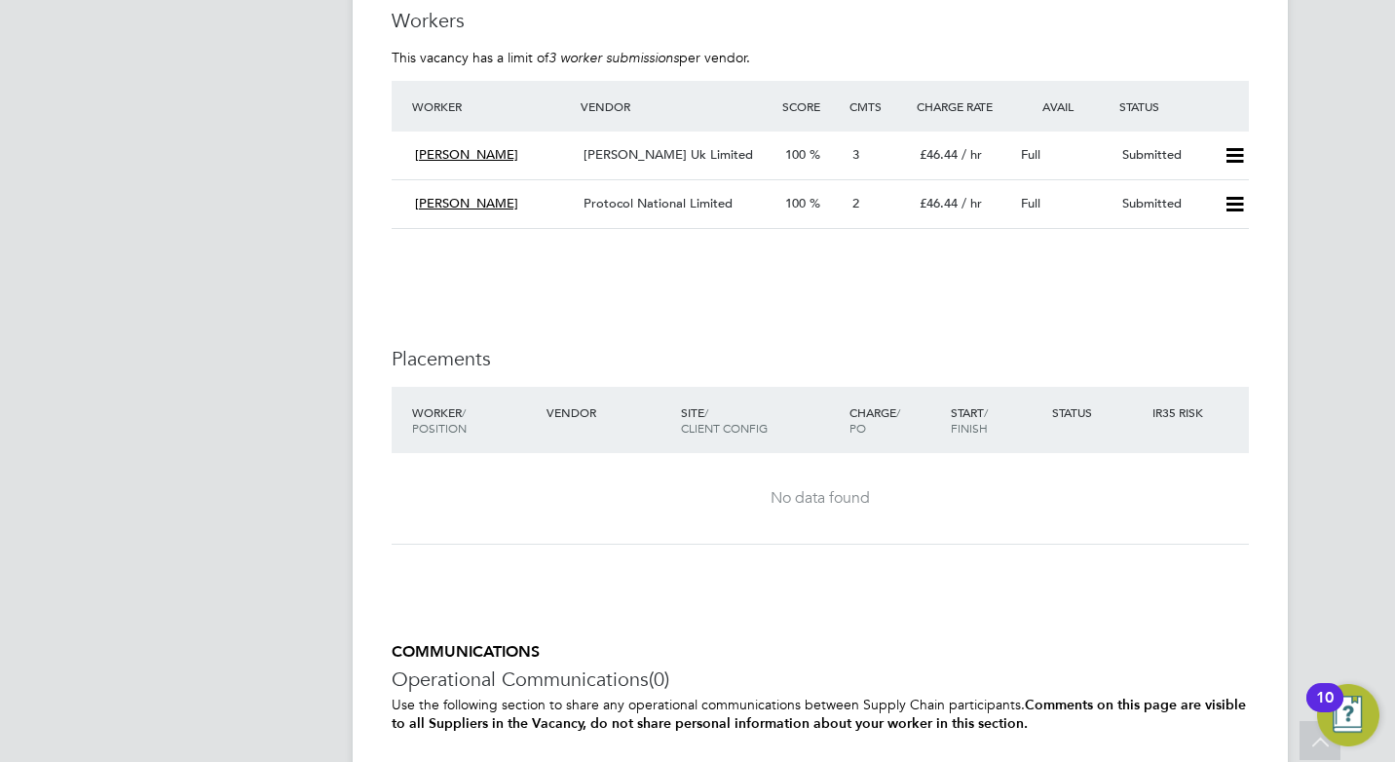
scroll to position [3305, 0]
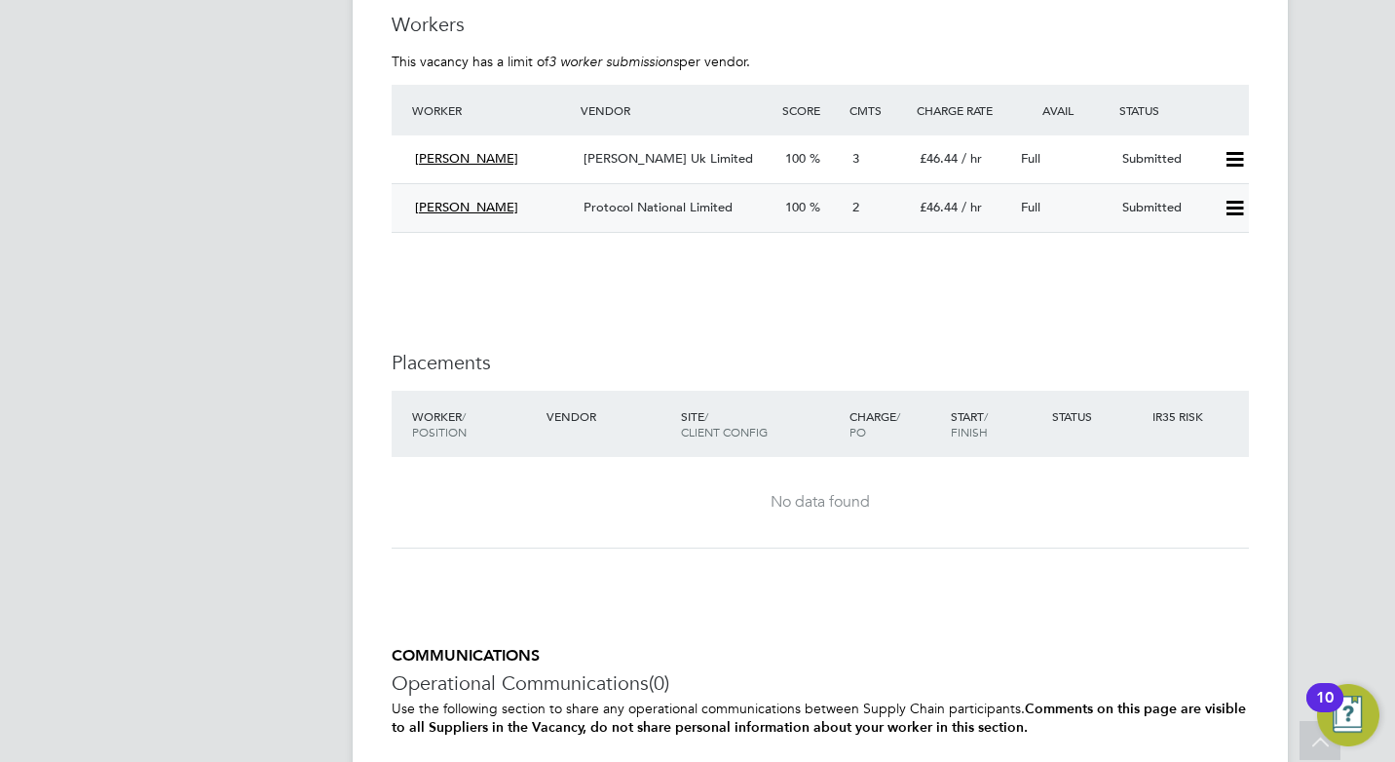
click at [706, 197] on div "Protocol National Limited" at bounding box center [677, 208] width 202 height 32
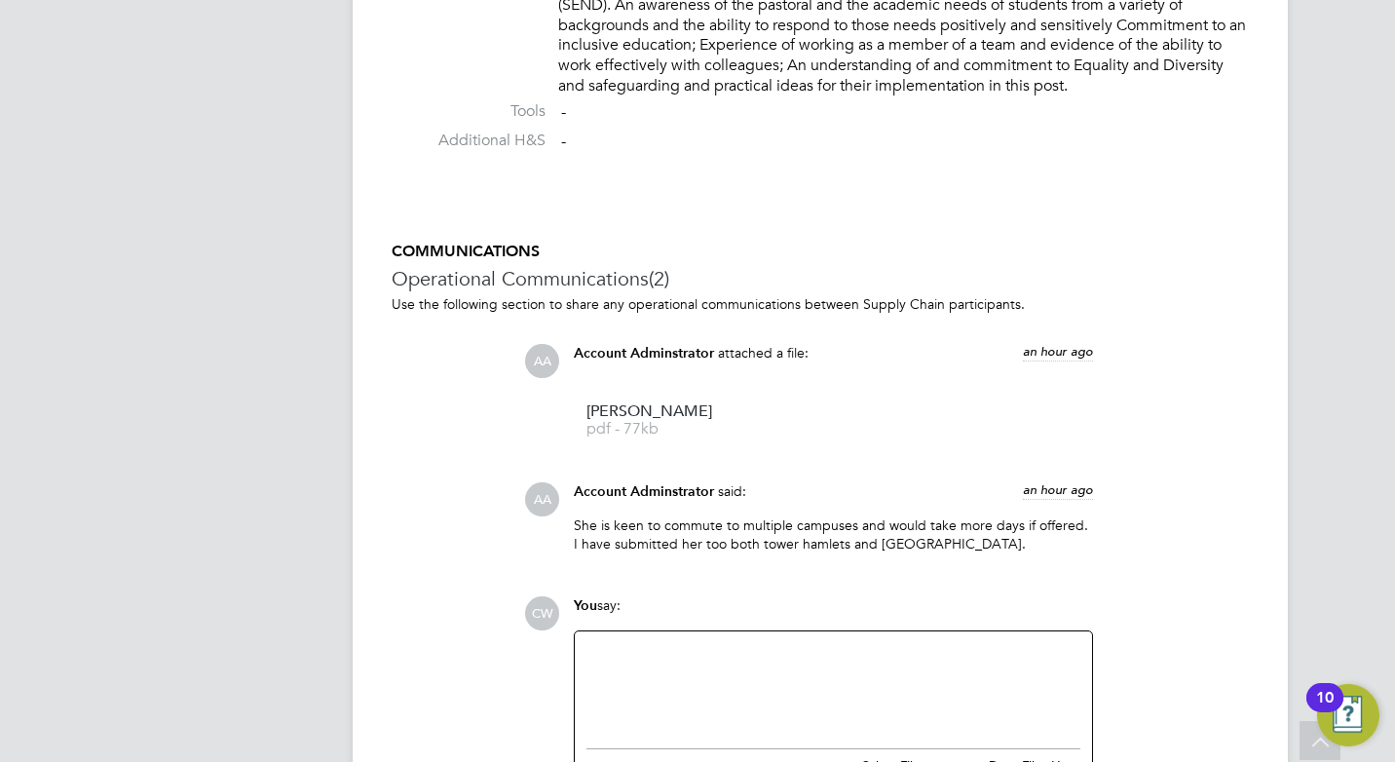
scroll to position [1858, 0]
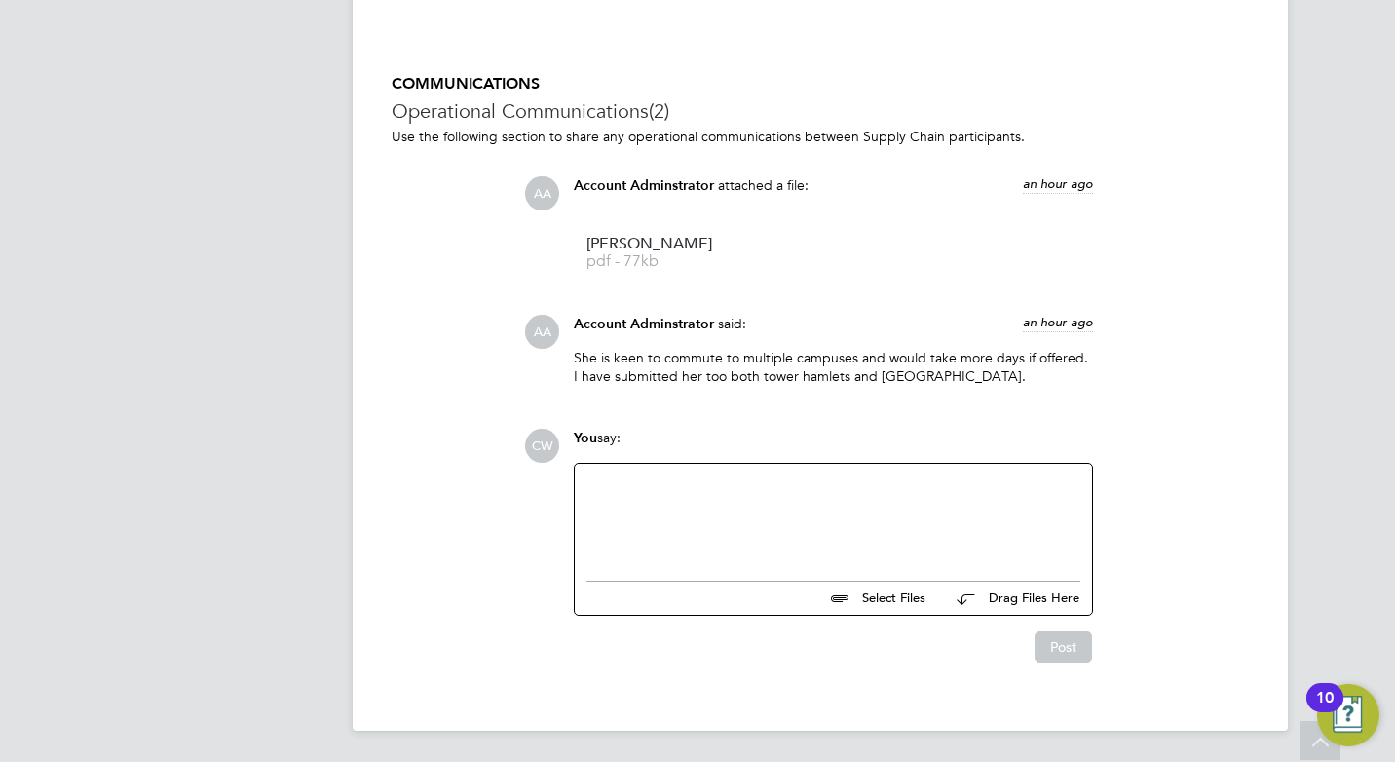
click at [843, 490] on div at bounding box center [833, 517] width 494 height 84
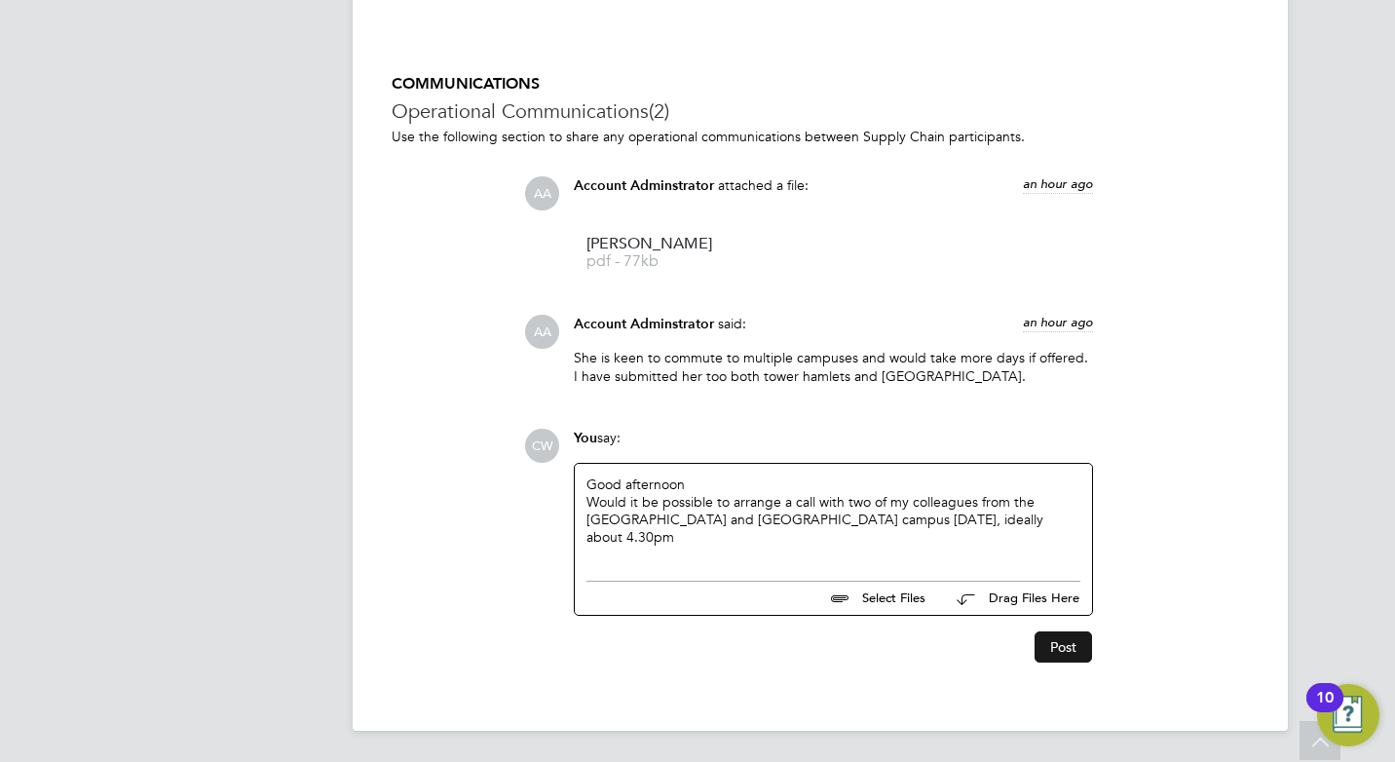
click at [1066, 641] on button "Post" at bounding box center [1062, 646] width 57 height 31
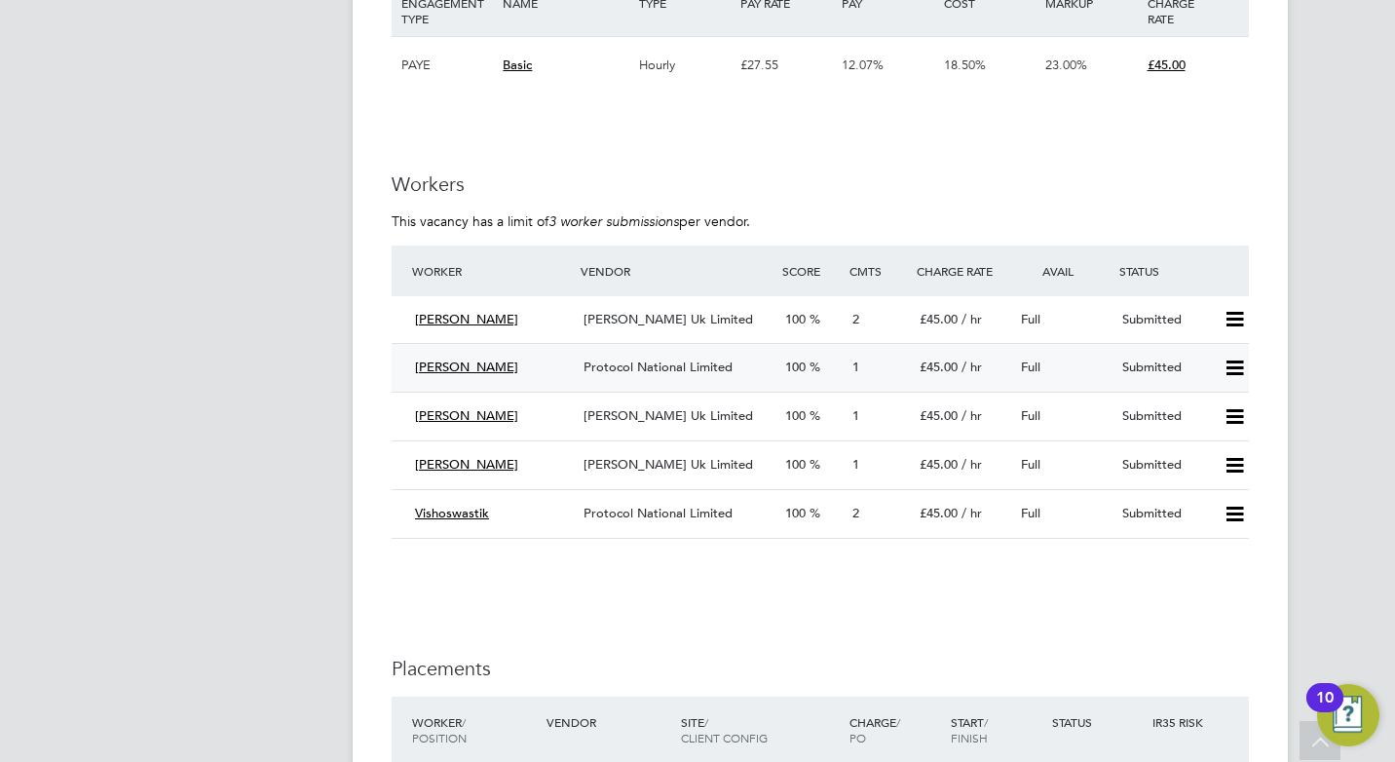
click at [634, 365] on span "Protocol National Limited" at bounding box center [657, 366] width 149 height 17
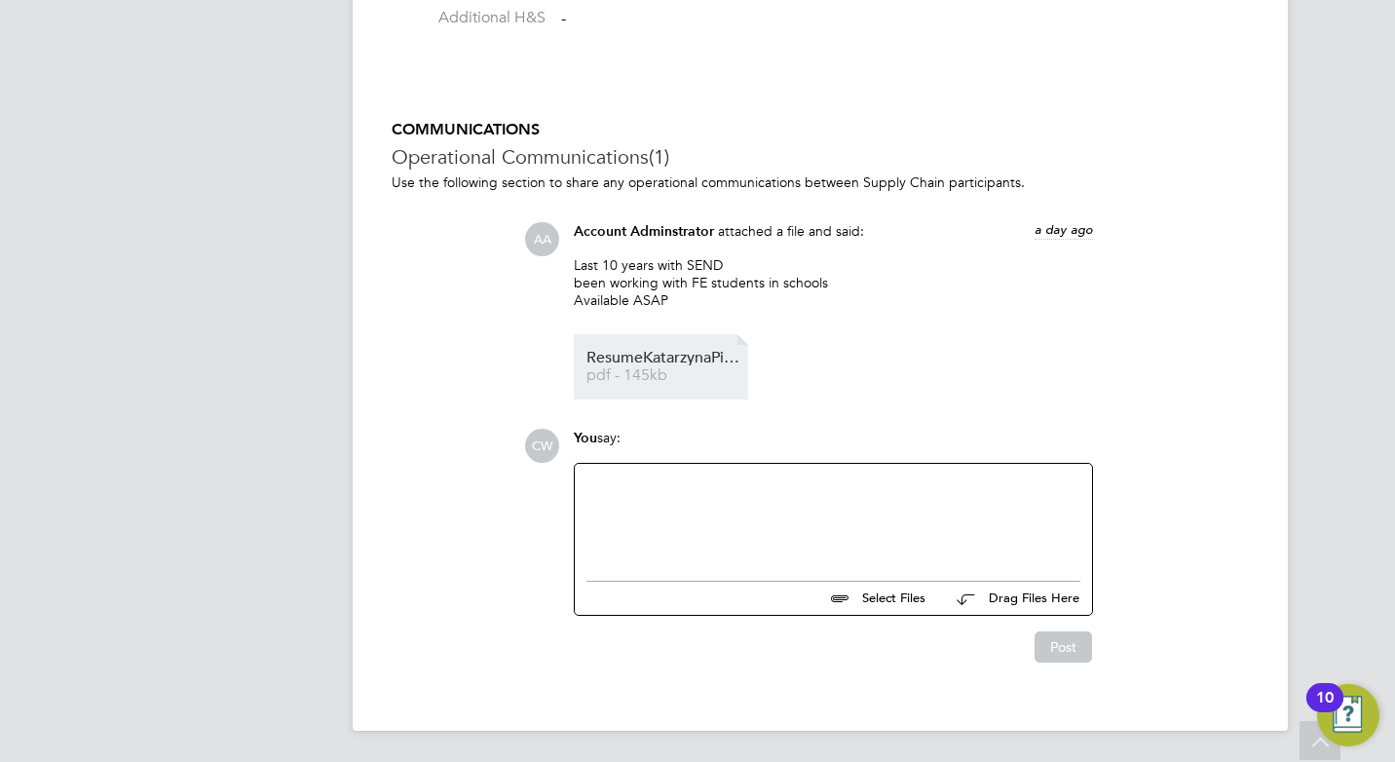
click at [672, 358] on span "ResumeKatarzynaPiotrowska" at bounding box center [664, 358] width 156 height 15
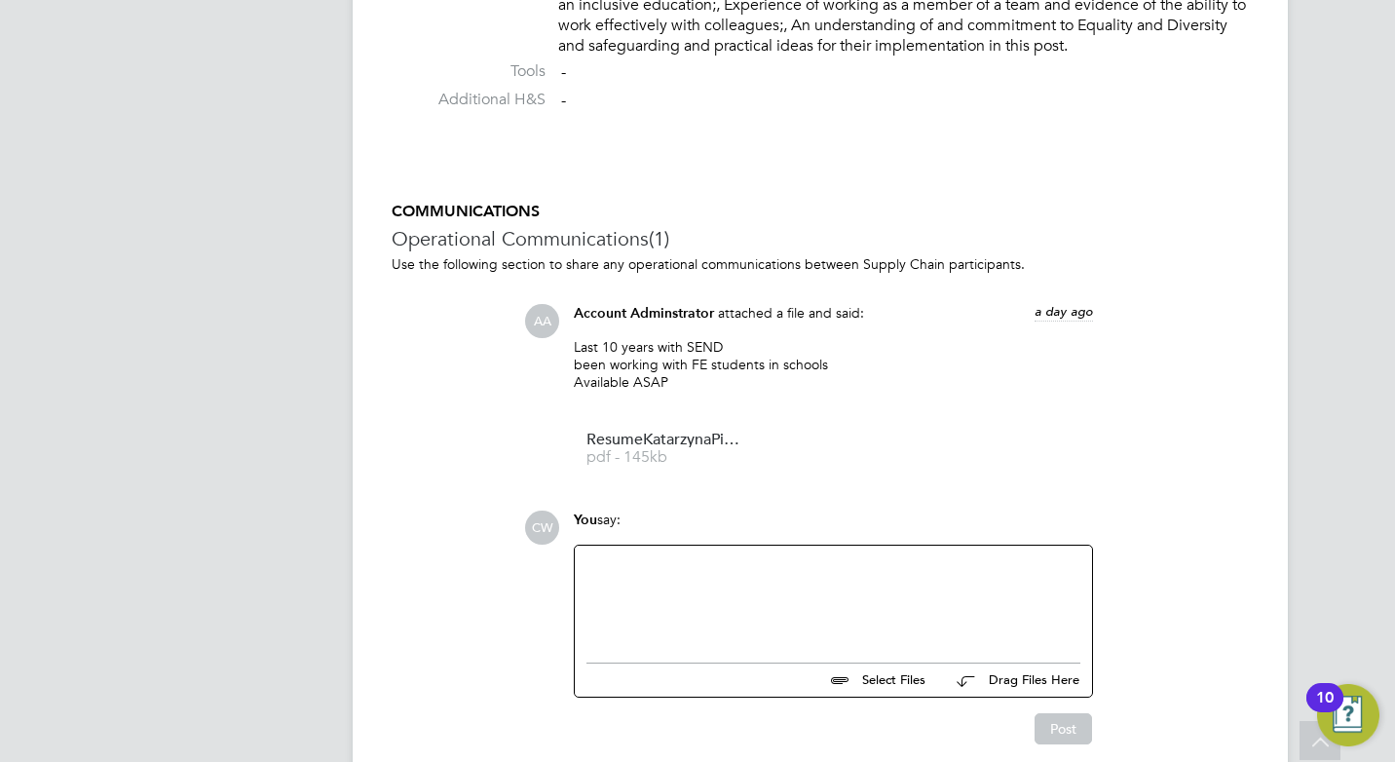
scroll to position [1648, 0]
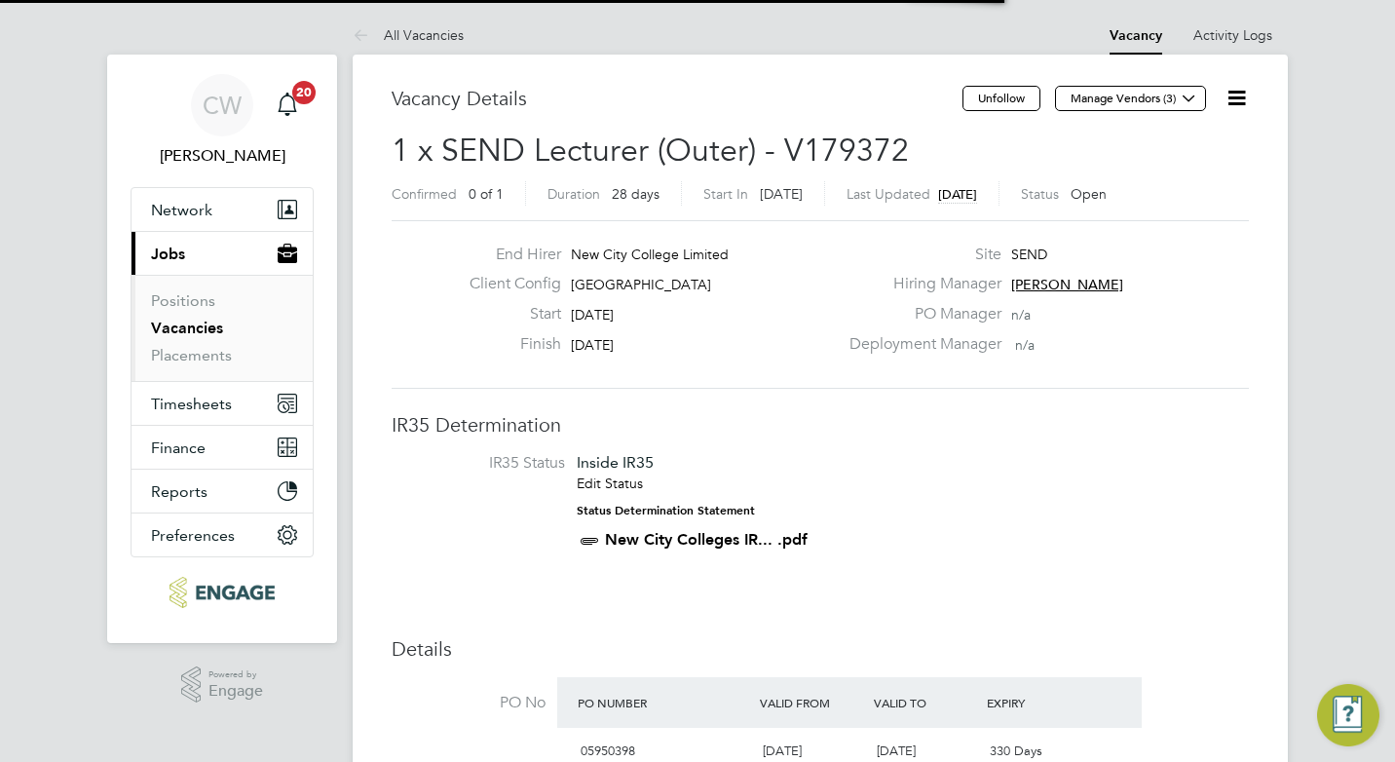
scroll to position [10, 10]
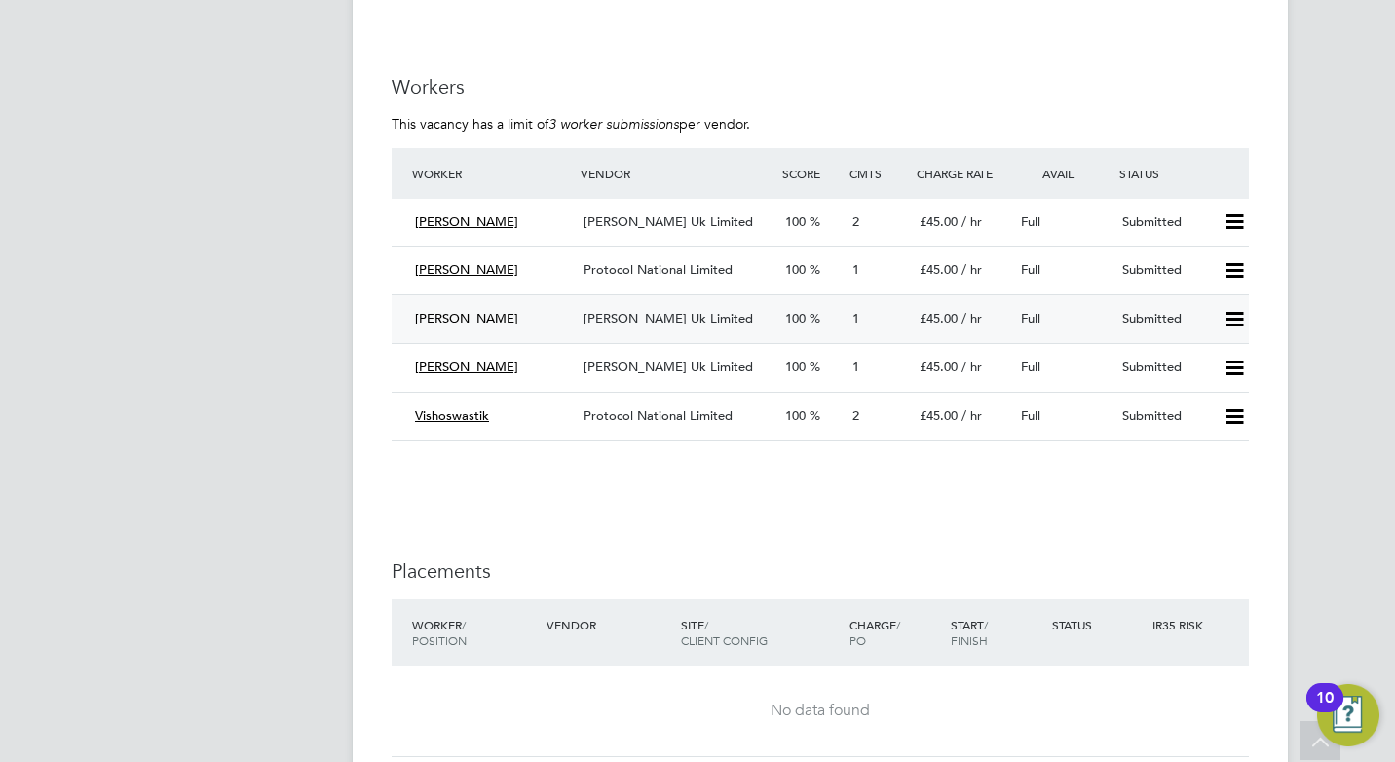
click at [669, 320] on span "[PERSON_NAME] Uk Limited" at bounding box center [667, 318] width 169 height 17
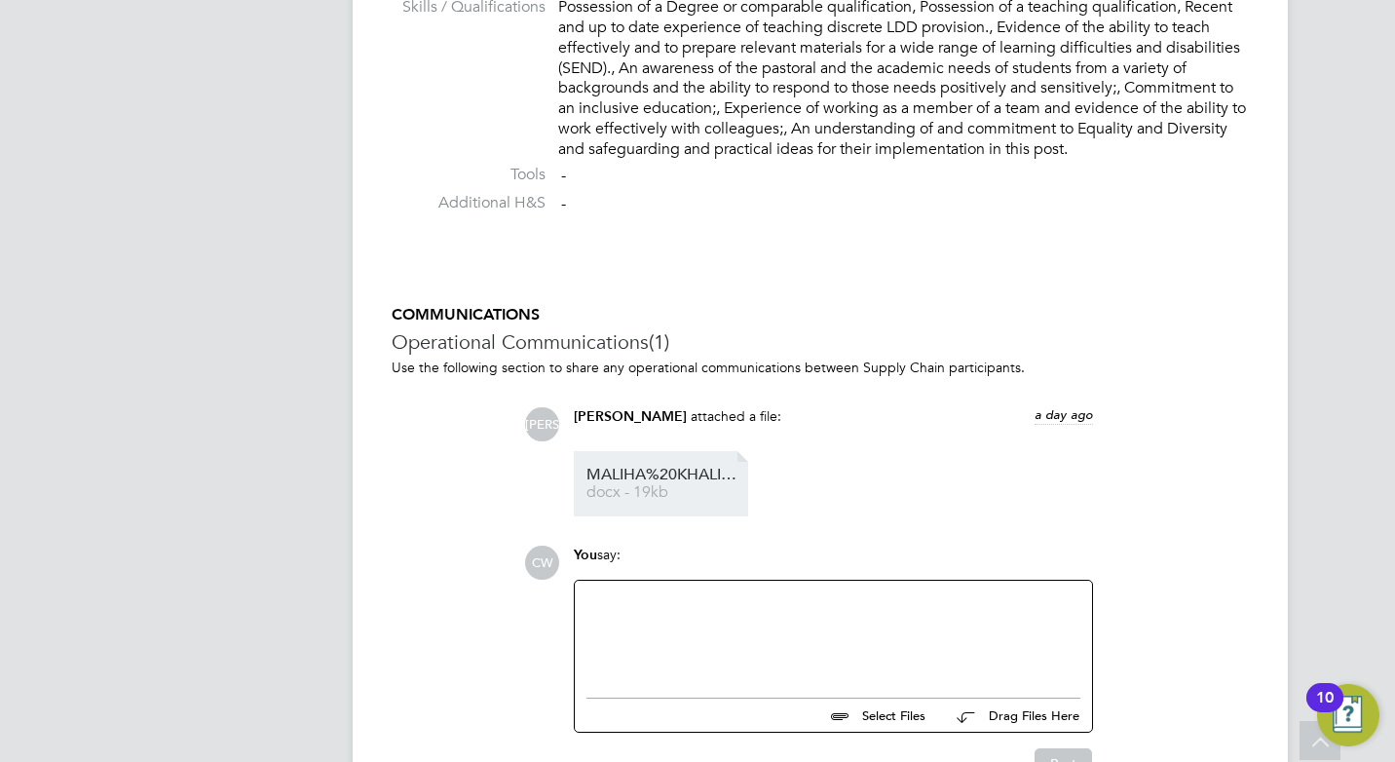
click at [725, 489] on span "docx - 19kb" at bounding box center [664, 492] width 156 height 15
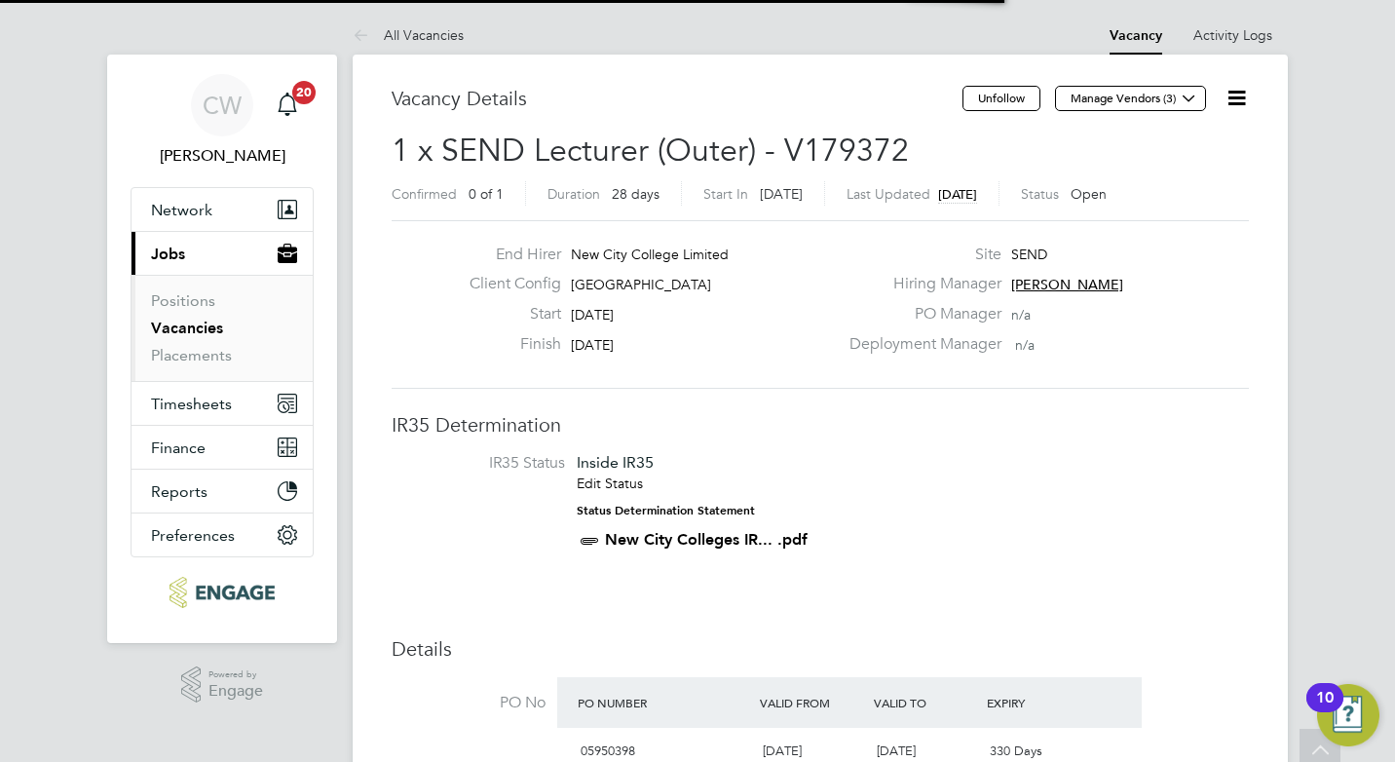
scroll to position [10, 10]
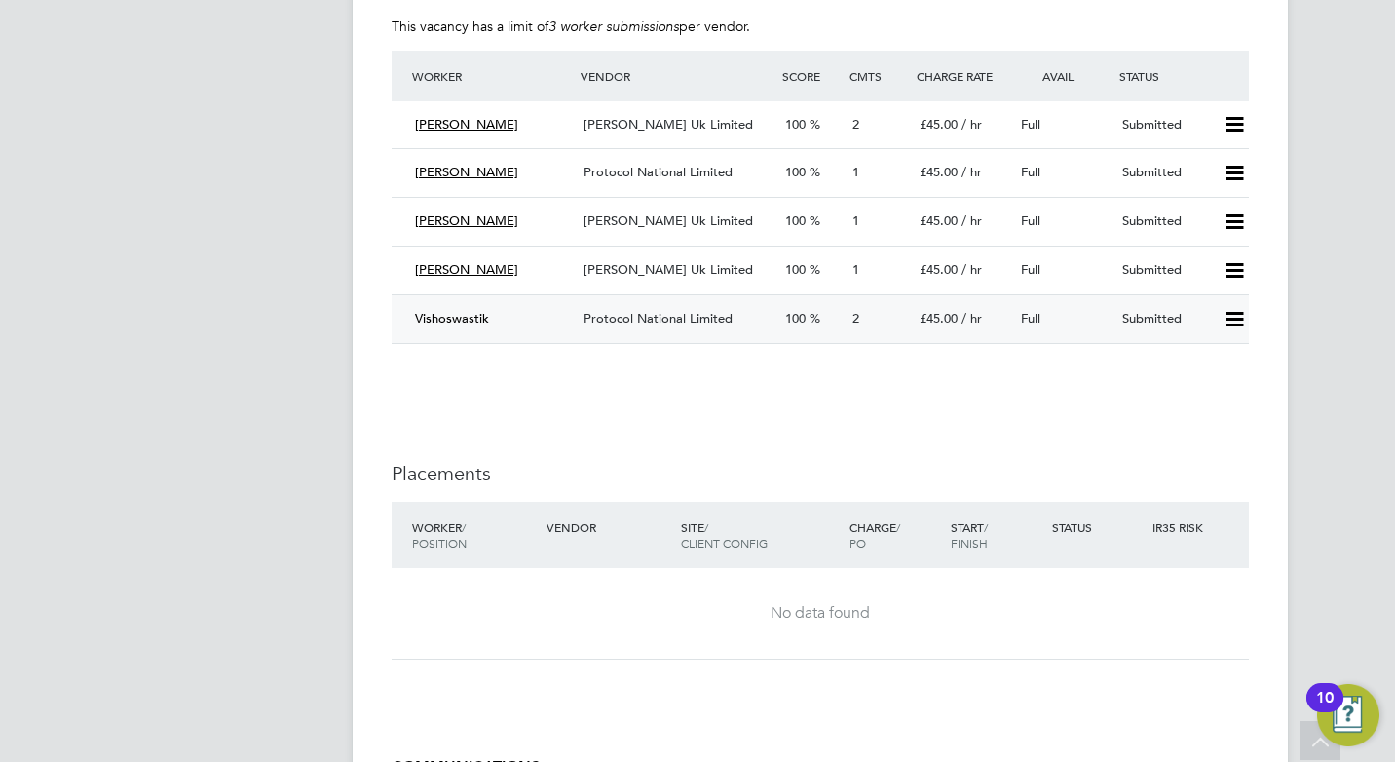
click at [627, 315] on span "Protocol National Limited" at bounding box center [657, 318] width 149 height 17
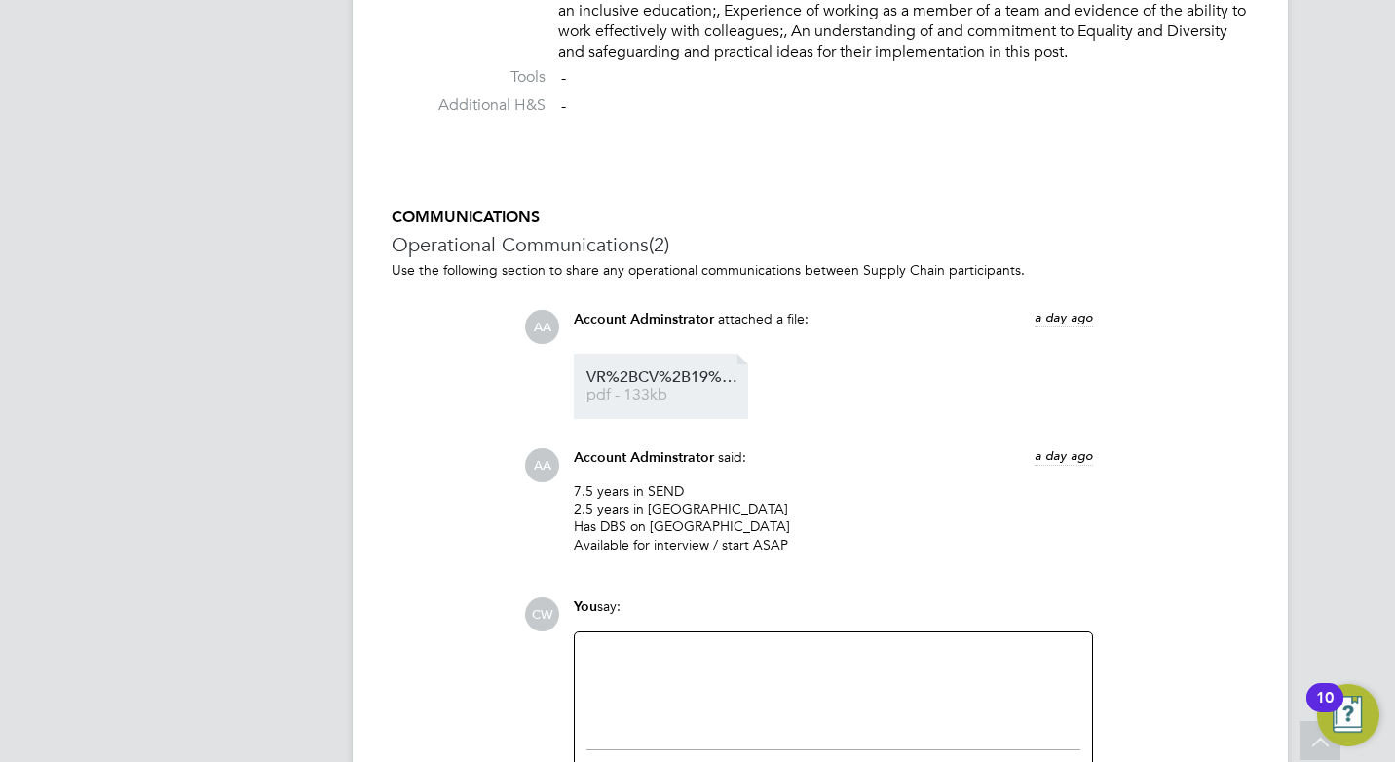
click at [703, 385] on span "VR%2BCV%2B19%2BJun%2B2025%2B.docx" at bounding box center [664, 377] width 156 height 15
